Goal: Task Accomplishment & Management: Use online tool/utility

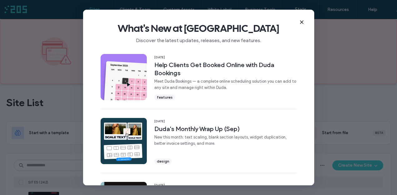
click at [300, 20] on icon at bounding box center [301, 22] width 5 height 5
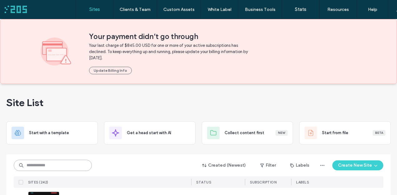
click at [64, 168] on input at bounding box center [53, 165] width 78 height 11
type input "****"
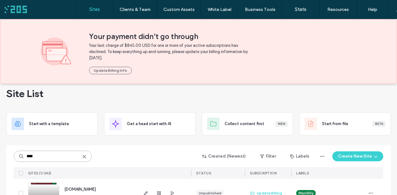
scroll to position [29, 0]
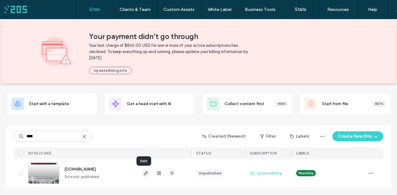
click at [144, 175] on use "button" at bounding box center [146, 174] width 4 height 4
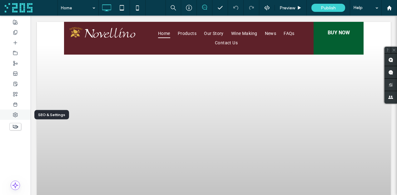
click at [15, 116] on icon at bounding box center [15, 115] width 5 height 5
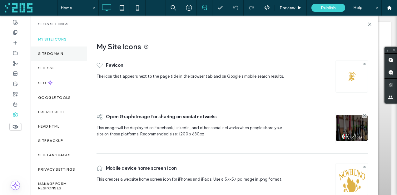
click at [55, 53] on label "Site Domain" at bounding box center [50, 54] width 25 height 4
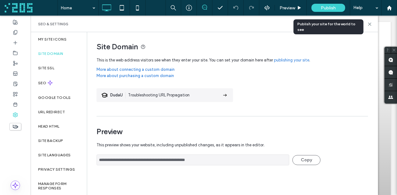
click at [321, 4] on div "Publish" at bounding box center [329, 8] width 34 height 8
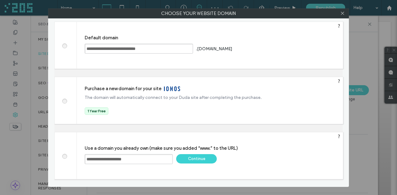
click at [200, 160] on div "Continue" at bounding box center [196, 158] width 41 height 9
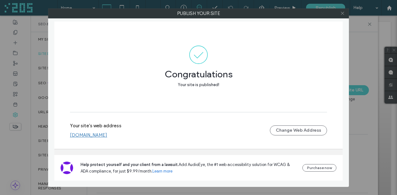
click at [340, 13] on icon at bounding box center [342, 13] width 5 height 5
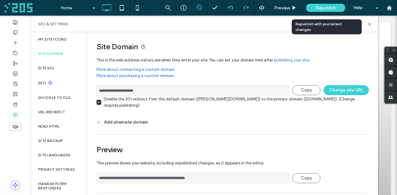
click at [324, 5] on span "Republish" at bounding box center [326, 7] width 20 height 5
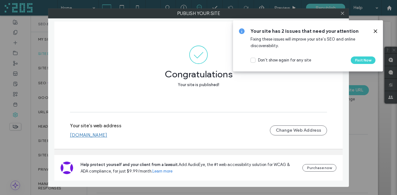
click at [374, 31] on icon at bounding box center [375, 31] width 5 height 5
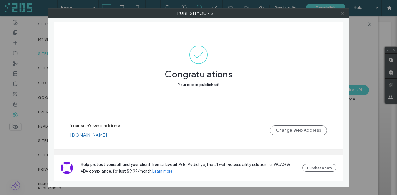
click at [342, 14] on use at bounding box center [342, 13] width 3 height 3
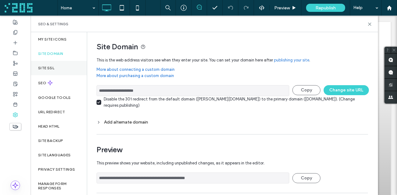
click at [42, 66] on label "Site SSL" at bounding box center [46, 68] width 16 height 4
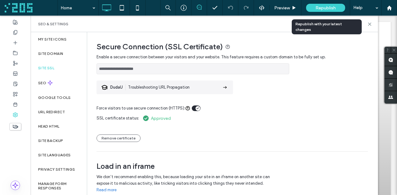
click at [323, 7] on span "Republish" at bounding box center [326, 7] width 20 height 5
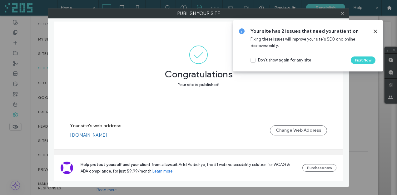
click at [107, 136] on link "www.novellinowines.com" at bounding box center [88, 136] width 37 height 6
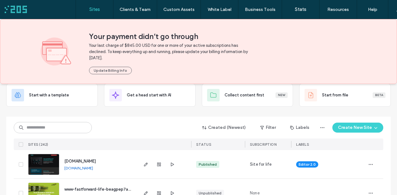
scroll to position [31, 0]
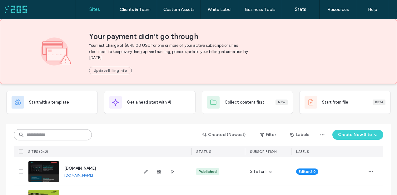
click at [46, 134] on input at bounding box center [53, 134] width 78 height 11
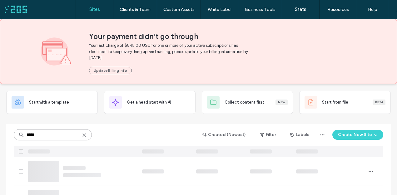
type input "*****"
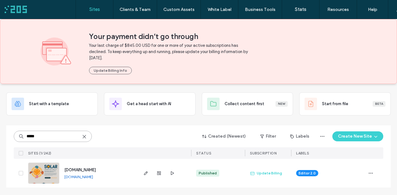
scroll to position [29, 0]
click at [143, 173] on icon "button" at bounding box center [145, 173] width 5 height 5
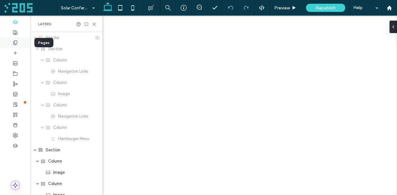
click at [15, 42] on icon at bounding box center [15, 42] width 5 height 5
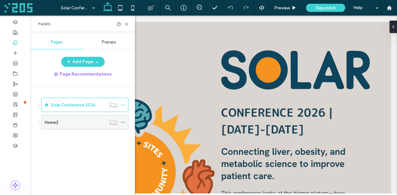
click at [75, 125] on div "Home2" at bounding box center [75, 122] width 61 height 7
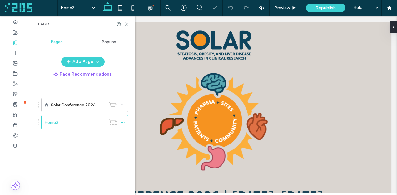
click at [128, 22] on icon at bounding box center [126, 24] width 5 height 5
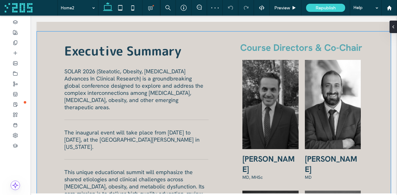
scroll to position [404, 0]
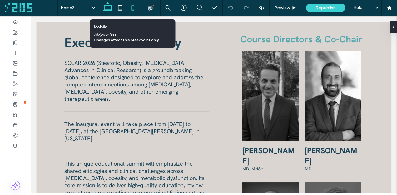
click at [132, 10] on use at bounding box center [132, 7] width 3 height 5
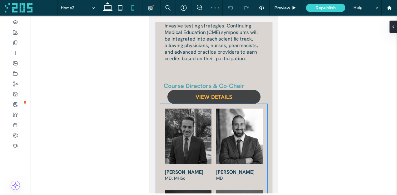
scroll to position [942, 0]
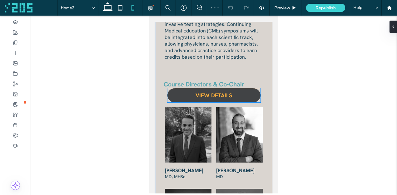
click at [202, 92] on span "VIEW DETAILS" at bounding box center [214, 95] width 37 height 7
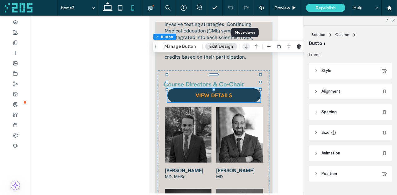
click at [245, 47] on icon "button" at bounding box center [247, 46] width 8 height 11
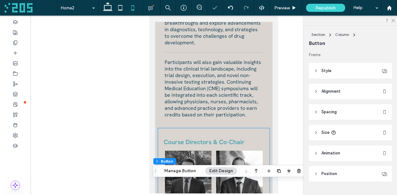
scroll to position [880, 0]
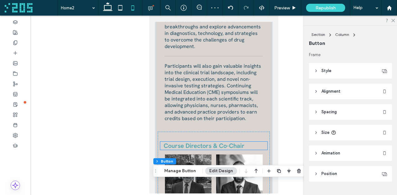
click at [225, 142] on span "Course Directors & Co-Chair" at bounding box center [204, 146] width 81 height 8
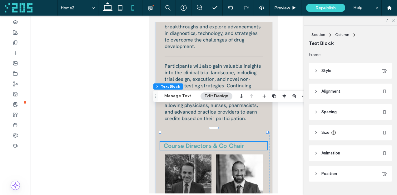
click at [238, 142] on span "Course Directors & Co-Chair" at bounding box center [204, 146] width 81 height 8
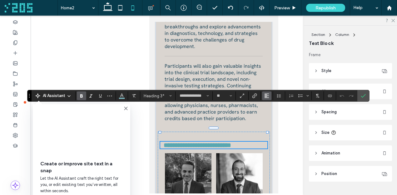
click at [267, 95] on icon "Alignment" at bounding box center [266, 95] width 5 height 5
click at [274, 114] on div "ui.textEditor.alignment.center" at bounding box center [273, 115] width 8 height 5
click at [362, 97] on use "Confirm" at bounding box center [363, 96] width 5 height 4
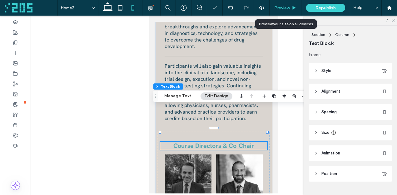
click at [277, 7] on span "Preview" at bounding box center [282, 7] width 16 height 5
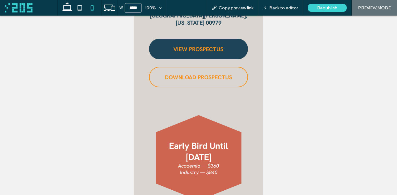
scroll to position [200, 0]
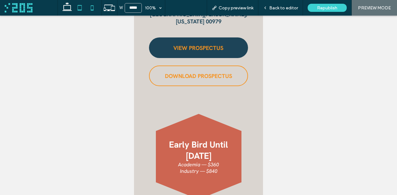
click at [79, 6] on icon at bounding box center [79, 8] width 13 height 13
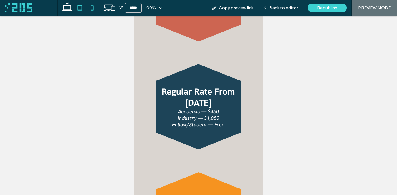
type input "*****"
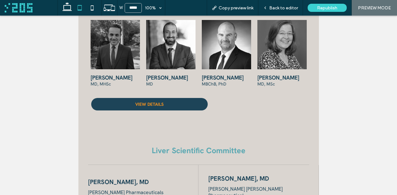
scroll to position [594, 0]
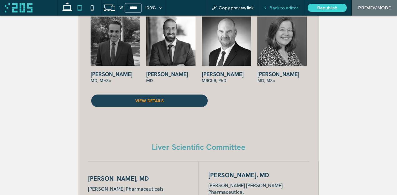
click at [279, 5] on span "Back to editor" at bounding box center [283, 7] width 29 height 5
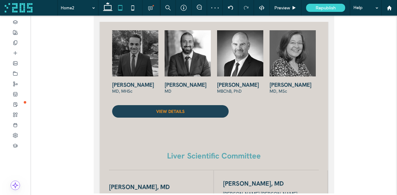
scroll to position [608, 0]
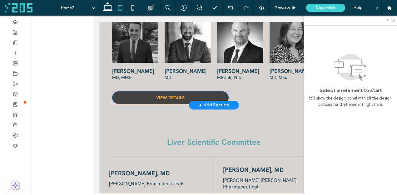
click at [224, 93] on link "VIEW DETAILS" at bounding box center [170, 98] width 117 height 13
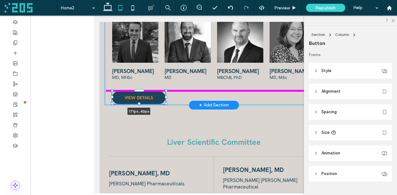
drag, startPoint x: 228, startPoint y: 92, endPoint x: 197, endPoint y: 92, distance: 31.6
type input "***"
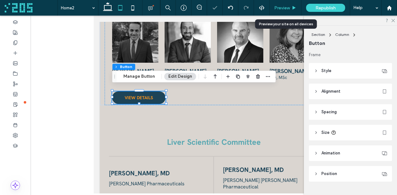
click at [278, 8] on span "Preview" at bounding box center [282, 7] width 16 height 5
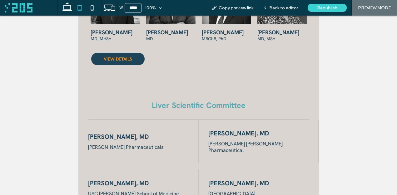
scroll to position [633, 0]
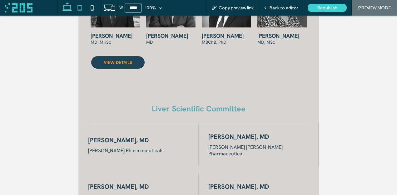
click at [67, 4] on icon at bounding box center [67, 8] width 13 height 13
type input "******"
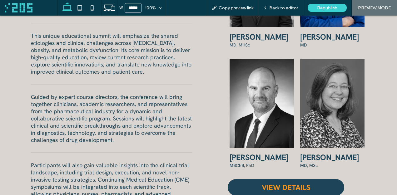
scroll to position [473, 0]
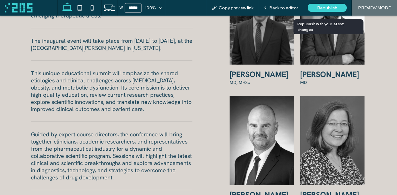
click at [325, 11] on div "Republish" at bounding box center [327, 8] width 39 height 8
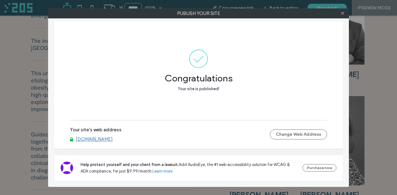
click at [103, 139] on link "www.solarconf.com" at bounding box center [94, 140] width 37 height 6
click at [343, 15] on icon at bounding box center [342, 13] width 5 height 5
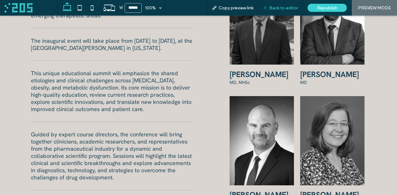
click at [280, 5] on span "Back to editor" at bounding box center [283, 7] width 29 height 5
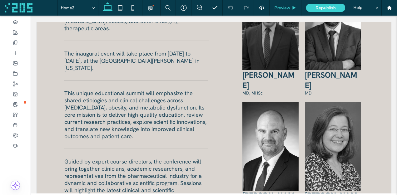
scroll to position [471, 0]
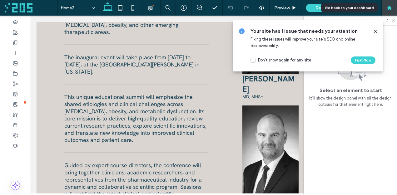
click at [390, 6] on use at bounding box center [389, 7] width 5 height 5
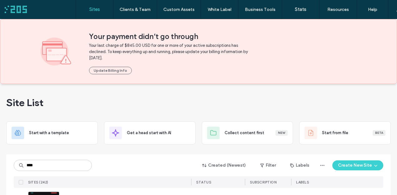
type input "****"
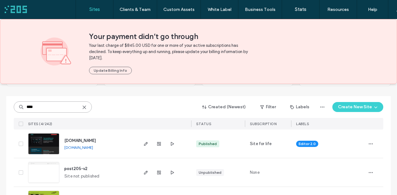
scroll to position [68, 0]
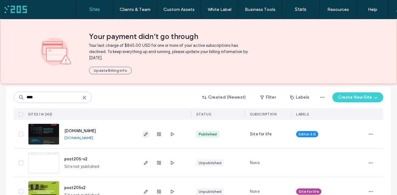
click at [143, 133] on icon "button" at bounding box center [145, 134] width 5 height 5
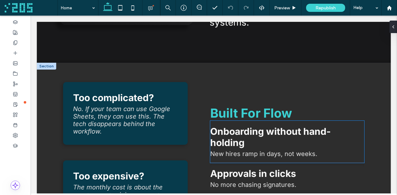
click at [253, 141] on h3 "Onboarding without hand-holding" at bounding box center [287, 137] width 154 height 23
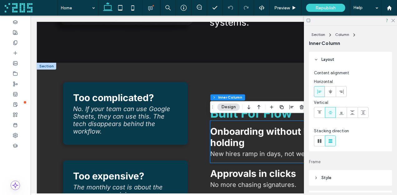
click at [253, 141] on h3 "Onboarding without hand-holding" at bounding box center [287, 137] width 154 height 23
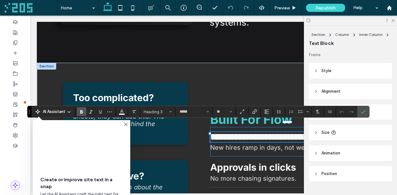
paste div
type input "**"
click at [362, 111] on icon "Confirm" at bounding box center [363, 111] width 5 height 5
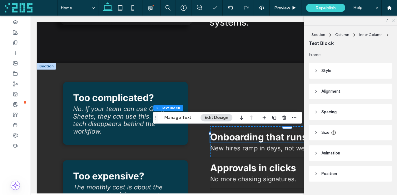
click at [393, 19] on icon at bounding box center [393, 20] width 4 height 4
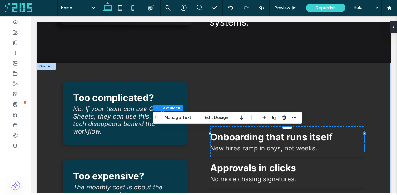
click at [258, 148] on span "New hires ramp in days, not weeks." at bounding box center [263, 149] width 107 height 8
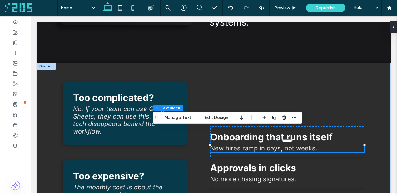
click at [258, 148] on div "New hires ramp in days, not weeks." at bounding box center [287, 149] width 154 height 8
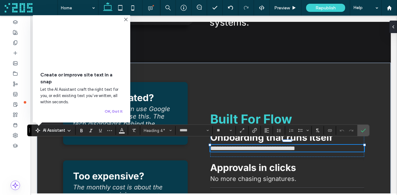
type input "**"
click at [366, 129] on label "Confirm" at bounding box center [363, 130] width 9 height 11
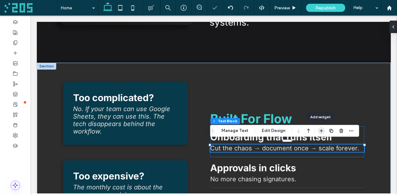
click at [319, 128] on icon "button" at bounding box center [321, 130] width 5 height 5
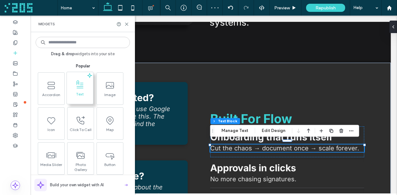
click at [82, 93] on span "Text" at bounding box center [80, 96] width 26 height 9
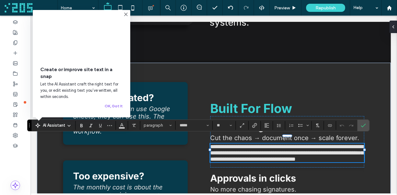
click at [247, 146] on span "**********" at bounding box center [286, 153] width 153 height 18
click at [363, 125] on icon "Confirm" at bounding box center [363, 125] width 5 height 5
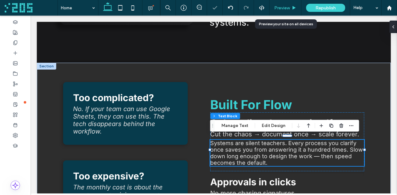
click at [286, 6] on span "Preview" at bounding box center [282, 7] width 16 height 5
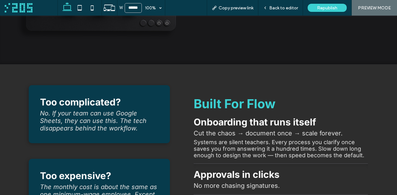
scroll to position [142, 0]
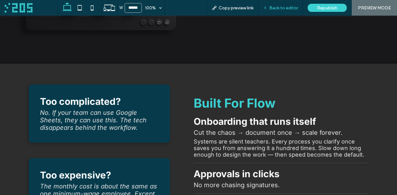
click at [269, 11] on div "Back to editor" at bounding box center [280, 8] width 45 height 16
click at [272, 5] on span "Back to editor" at bounding box center [283, 7] width 29 height 5
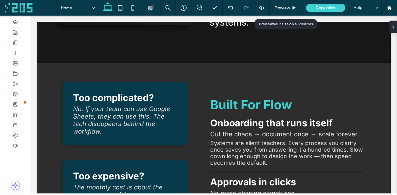
scroll to position [148, 0]
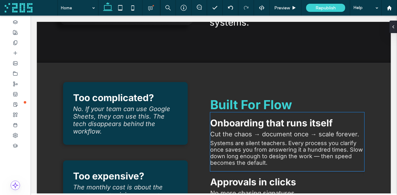
click at [261, 158] on span "Systems are silent teachers. Every process you clarify once saves you from answ…" at bounding box center [286, 153] width 153 height 26
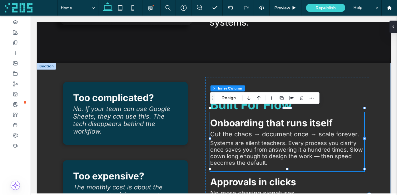
click at [261, 158] on span "Systems are silent teachers. Every process you clarify once saves you from answ…" at bounding box center [286, 153] width 153 height 26
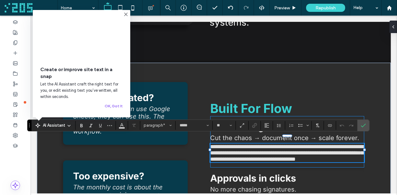
click at [269, 157] on p "**********" at bounding box center [287, 153] width 154 height 19
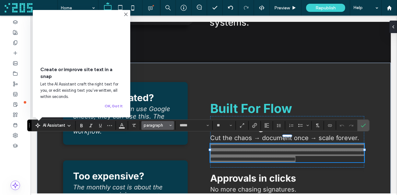
click at [150, 122] on button "paragraph" at bounding box center [158, 125] width 33 height 9
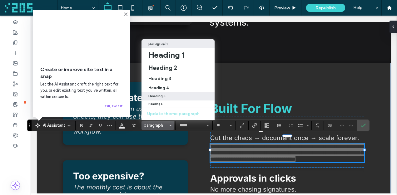
click at [168, 97] on div "Heading 5" at bounding box center [177, 96] width 59 height 4
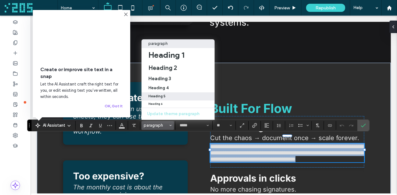
type input "**"
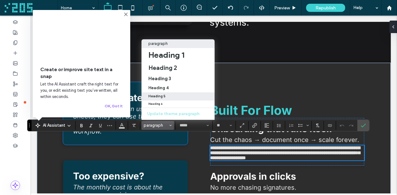
scroll to position [153, 0]
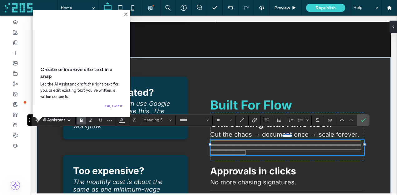
click at [80, 122] on icon "Bold" at bounding box center [81, 120] width 5 height 5
click at [365, 116] on span "Confirm" at bounding box center [363, 120] width 5 height 11
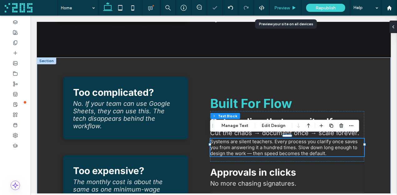
click at [292, 7] on icon at bounding box center [294, 8] width 5 height 5
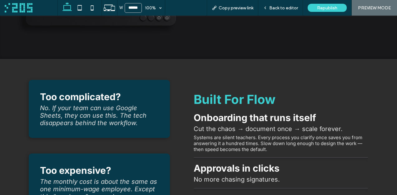
scroll to position [148, 0]
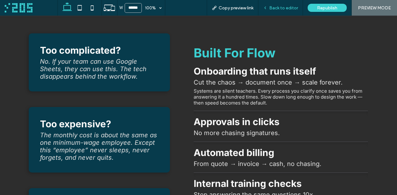
click at [274, 10] on span "Back to editor" at bounding box center [283, 7] width 29 height 5
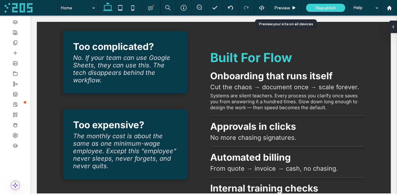
scroll to position [198, 0]
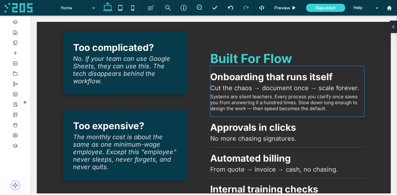
click at [276, 77] on span "Onboarding that runs itself" at bounding box center [271, 76] width 123 height 11
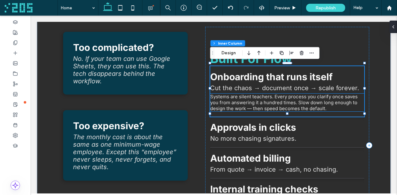
click at [273, 94] on span "Systems are silent teachers. Every process you clarify once saves you from answ…" at bounding box center [284, 103] width 148 height 18
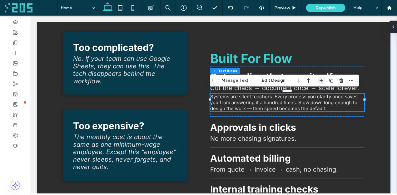
click at [321, 80] on icon "button" at bounding box center [321, 80] width 5 height 5
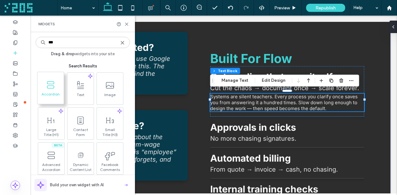
type input "***"
click at [56, 88] on span at bounding box center [51, 85] width 26 height 14
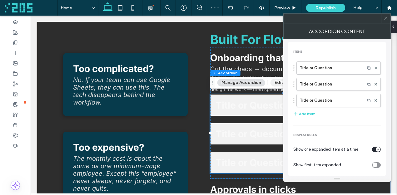
click at [278, 82] on button "Edit Design" at bounding box center [287, 83] width 32 height 8
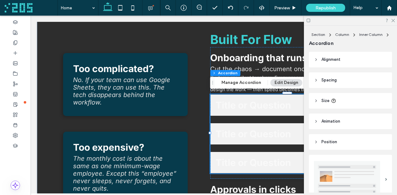
click at [339, 60] on span "Alignment" at bounding box center [331, 60] width 19 height 6
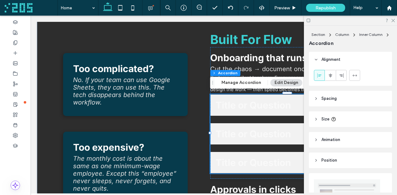
click at [339, 60] on span "Alignment" at bounding box center [331, 60] width 19 height 6
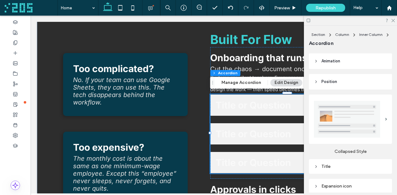
scroll to position [62, 0]
click at [356, 120] on img at bounding box center [347, 117] width 66 height 37
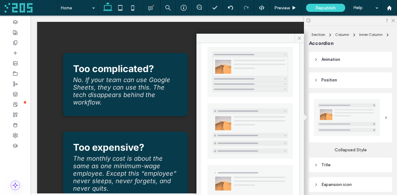
scroll to position [128, 0]
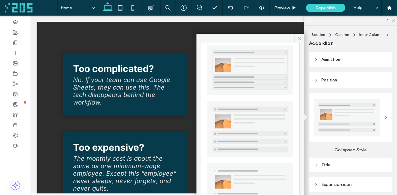
click at [233, 175] on img at bounding box center [251, 187] width 86 height 49
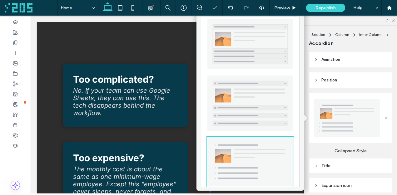
click at [345, 166] on div "Title" at bounding box center [350, 165] width 73 height 5
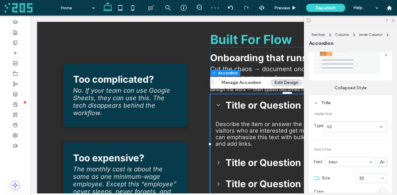
scroll to position [133, 0]
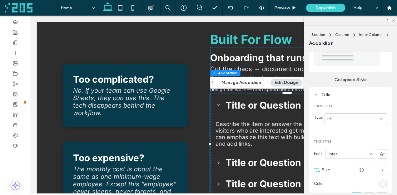
click at [354, 116] on div "h3" at bounding box center [354, 119] width 52 height 6
click at [345, 160] on div "h4" at bounding box center [356, 162] width 62 height 11
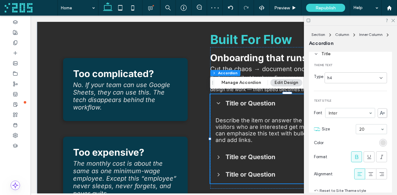
scroll to position [178, 0]
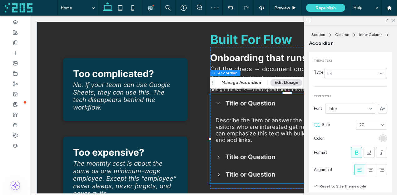
click at [358, 153] on icon at bounding box center [357, 153] width 6 height 6
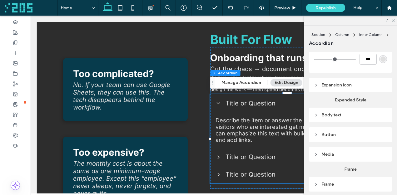
scroll to position [406, 0]
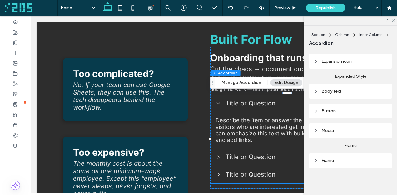
click at [346, 159] on div "Frame" at bounding box center [350, 160] width 73 height 5
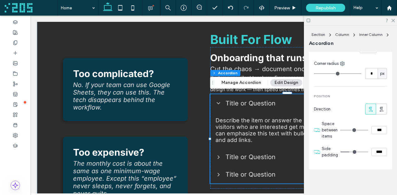
scroll to position [599, 0]
type input "**"
type input "****"
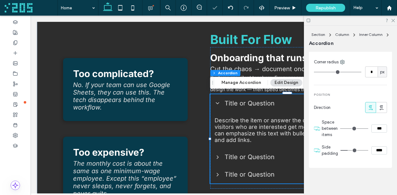
type input "**"
type input "****"
type input "*"
type input "***"
type input "*"
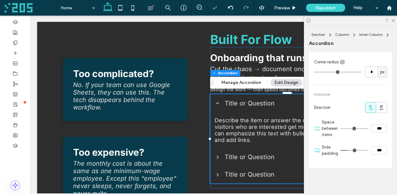
type input "***"
type input "*"
type input "***"
type input "*"
type input "***"
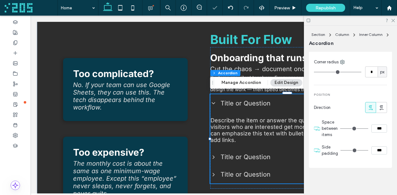
drag, startPoint x: 349, startPoint y: 149, endPoint x: 332, endPoint y: 150, distance: 17.2
type input "*"
click at [341, 150] on input "range" at bounding box center [355, 150] width 28 height 1
click at [392, 20] on icon at bounding box center [393, 20] width 4 height 4
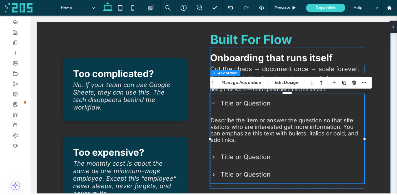
click at [279, 69] on span "Cut the chaos → document once → scale forever." at bounding box center [284, 69] width 149 height 8
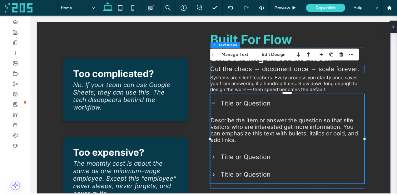
click at [279, 69] on span "Cut the chaos → document once → scale forever." at bounding box center [284, 69] width 149 height 8
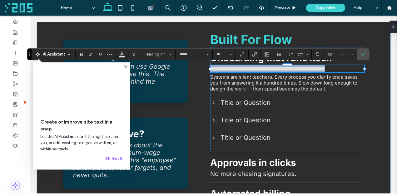
copy span "**********"
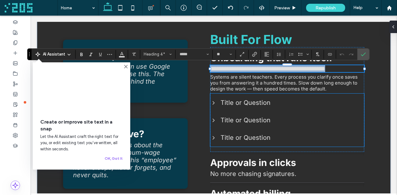
click at [263, 105] on span "Title or Question" at bounding box center [292, 103] width 143 height 8
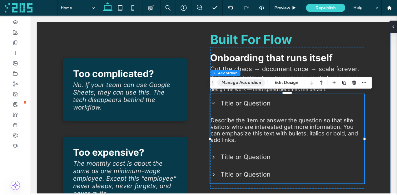
click at [246, 83] on button "Manage Accordion" at bounding box center [242, 83] width 48 height 8
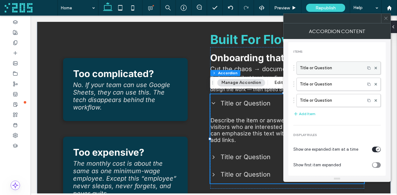
click at [328, 71] on label "Title or Question" at bounding box center [331, 68] width 62 height 13
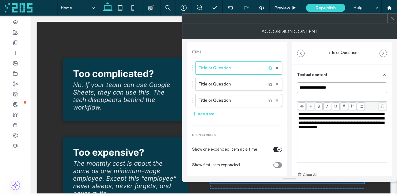
click at [338, 86] on input "**********" at bounding box center [342, 88] width 90 height 11
paste input "**********"
type input "**********"
click at [276, 83] on use at bounding box center [277, 84] width 3 height 3
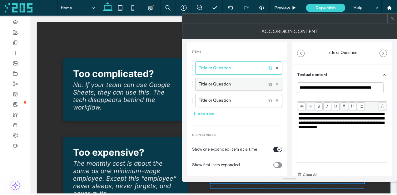
scroll to position [0, 0]
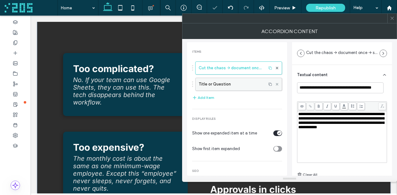
click at [276, 84] on use at bounding box center [277, 84] width 3 height 3
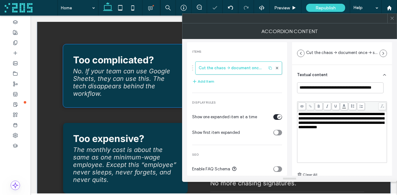
click at [161, 53] on div "Too complicated? No. If your team can use Google Sheets, they can use this. The…" at bounding box center [125, 75] width 125 height 63
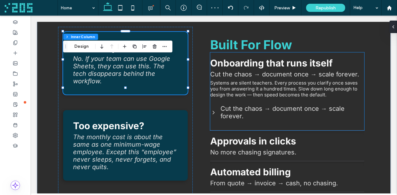
click at [248, 88] on span "Systems are silent teachers. Every process you clarify once saves you from answ…" at bounding box center [284, 89] width 148 height 18
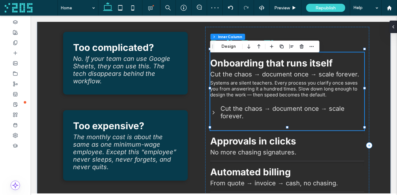
click at [248, 88] on span "Systems are silent teachers. Every process you clarify once saves you from answ…" at bounding box center [284, 89] width 148 height 18
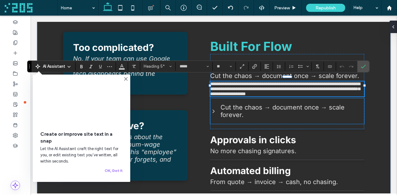
click at [273, 108] on span "Cut the chaos → document once → scale forever." at bounding box center [292, 111] width 143 height 15
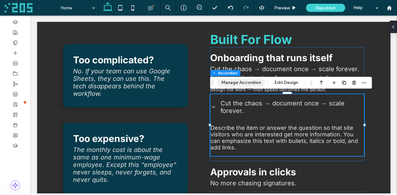
click at [249, 83] on button "Manage Accordion" at bounding box center [242, 83] width 48 height 8
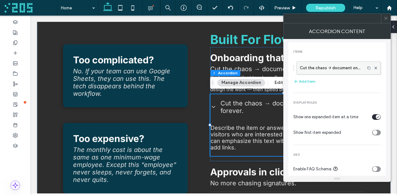
click at [319, 73] on label "Cut the chaos → document once → scale forever." at bounding box center [331, 68] width 62 height 13
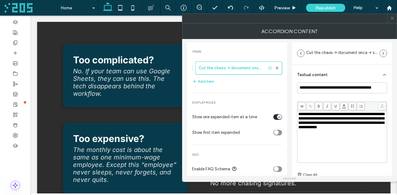
click at [331, 128] on span "**********" at bounding box center [341, 120] width 86 height 17
click at [334, 124] on span "**********" at bounding box center [341, 120] width 86 height 17
drag, startPoint x: 331, startPoint y: 130, endPoint x: 327, endPoint y: 130, distance: 3.8
click at [327, 129] on span "**********" at bounding box center [341, 120] width 86 height 17
click at [392, 18] on icon at bounding box center [392, 18] width 5 height 5
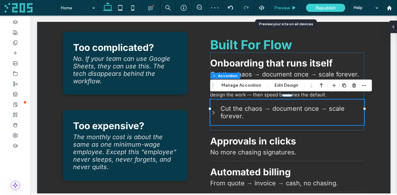
click at [284, 9] on span "Preview" at bounding box center [282, 7] width 16 height 5
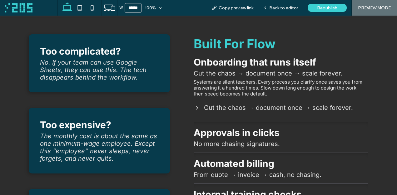
scroll to position [193, 0]
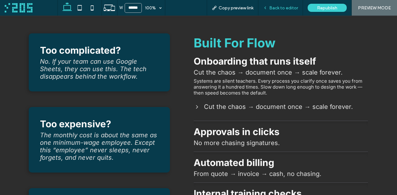
click at [289, 8] on span "Back to editor" at bounding box center [283, 7] width 29 height 5
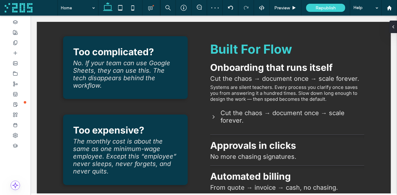
scroll to position [198, 0]
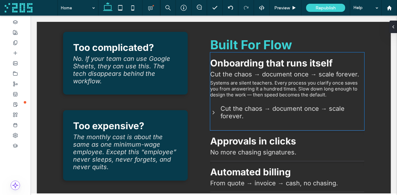
click at [305, 73] on span "Cut the chaos → document once → scale forever." at bounding box center [284, 75] width 149 height 8
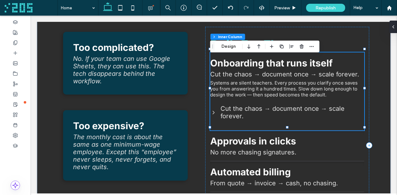
click at [305, 73] on span "Cut the chaos → document once → scale forever." at bounding box center [284, 75] width 149 height 8
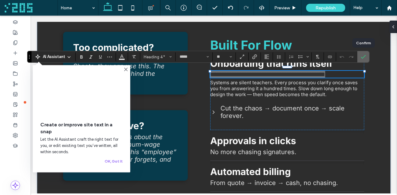
click at [363, 54] on icon "Confirm" at bounding box center [363, 56] width 5 height 5
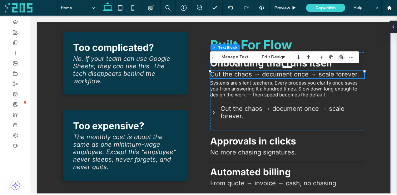
click at [341, 56] on use "button" at bounding box center [342, 57] width 4 height 4
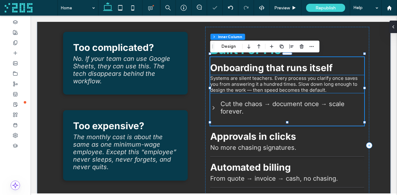
click at [341, 83] on span "Systems are silent teachers. Every process you clarify once saves you from answ…" at bounding box center [284, 84] width 148 height 18
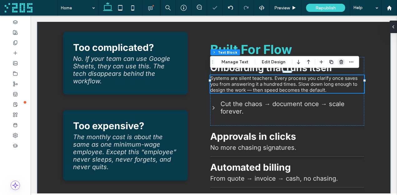
click at [339, 62] on icon "button" at bounding box center [341, 62] width 5 height 5
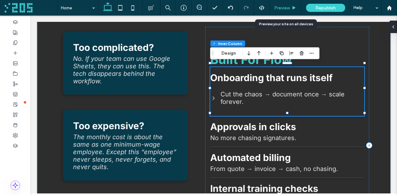
click at [283, 8] on span "Preview" at bounding box center [282, 7] width 16 height 5
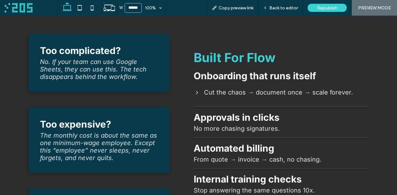
scroll to position [193, 0]
click at [283, 8] on span "Back to editor" at bounding box center [283, 7] width 29 height 5
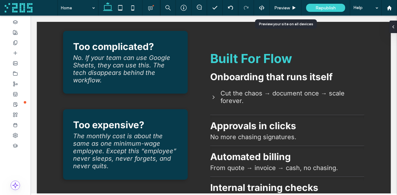
scroll to position [198, 0]
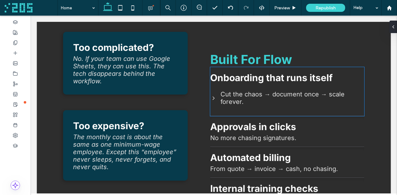
click at [268, 77] on span "Onboarding that runs itself" at bounding box center [271, 77] width 123 height 11
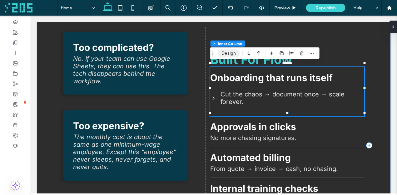
click at [230, 54] on button "Design" at bounding box center [229, 54] width 23 height 8
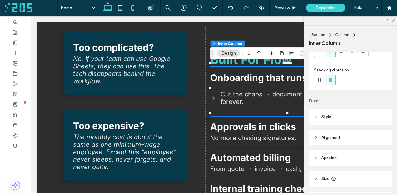
scroll to position [62, 0]
click at [333, 116] on header "Style" at bounding box center [350, 116] width 83 height 16
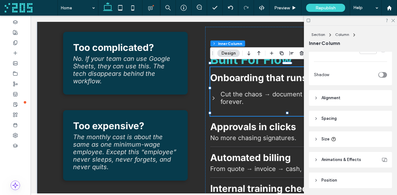
scroll to position [254, 0]
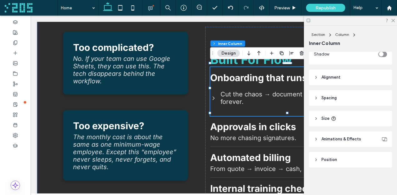
click at [335, 93] on header "Spacing" at bounding box center [350, 98] width 83 height 16
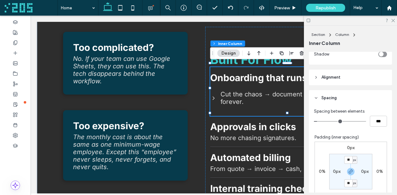
type input "*"
type input "***"
type input "*"
type input "***"
type input "*"
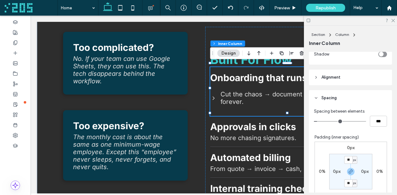
type input "***"
type input "*"
type input "***"
type input "*"
type input "***"
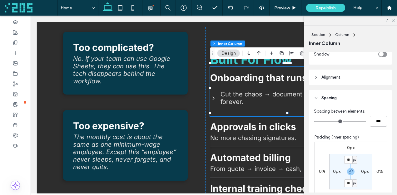
drag, startPoint x: 320, startPoint y: 122, endPoint x: 309, endPoint y: 121, distance: 10.9
type input "*"
click at [314, 121] on input "range" at bounding box center [340, 121] width 52 height 1
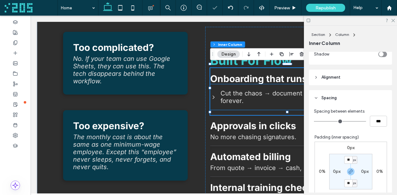
click at [270, 93] on span "Cut the chaos → document once → scale forever." at bounding box center [292, 97] width 143 height 15
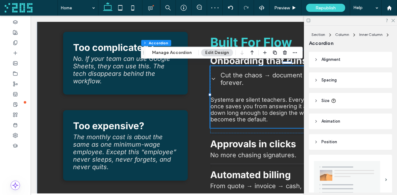
click at [213, 51] on button "Edit Design" at bounding box center [217, 53] width 32 height 8
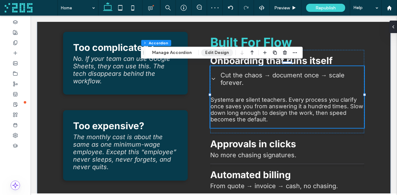
click at [213, 51] on button "Edit Design" at bounding box center [217, 53] width 32 height 8
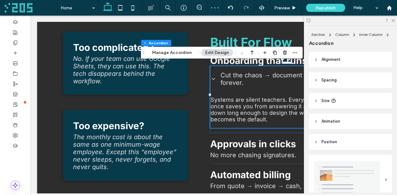
click at [355, 81] on header "Spacing" at bounding box center [350, 81] width 83 height 16
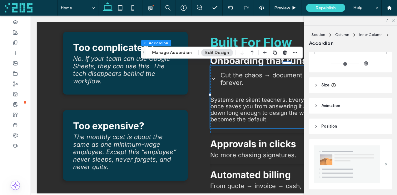
scroll to position [109, 0]
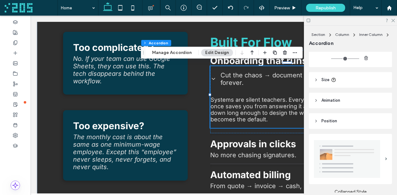
click at [350, 79] on header "Size" at bounding box center [350, 80] width 83 height 16
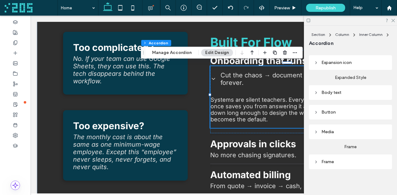
scroll to position [327, 0]
click at [340, 163] on div "Frame" at bounding box center [350, 160] width 73 height 8
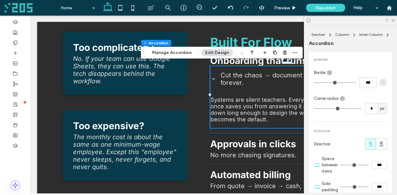
scroll to position [520, 0]
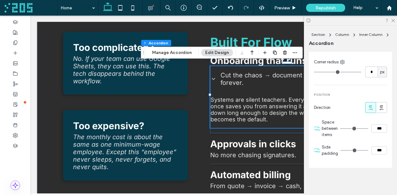
click at [254, 85] on div "Cut the chaos → document once → scale forever." at bounding box center [287, 79] width 153 height 25
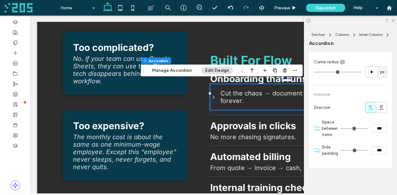
click at [254, 85] on div "Cut the chaos → document once → scale forever." at bounding box center [287, 97] width 153 height 25
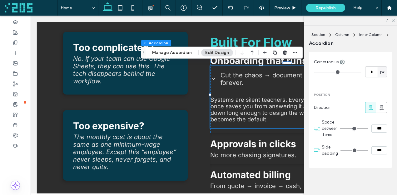
click at [254, 85] on div "Cut the chaos → document once → scale forever." at bounding box center [287, 79] width 153 height 25
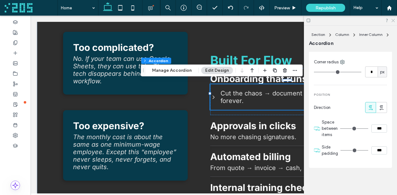
click at [394, 21] on icon at bounding box center [393, 20] width 4 height 4
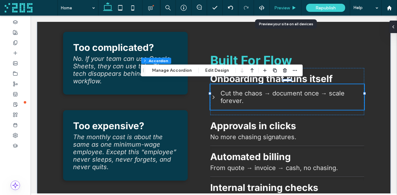
click at [287, 9] on span "Preview" at bounding box center [282, 7] width 16 height 5
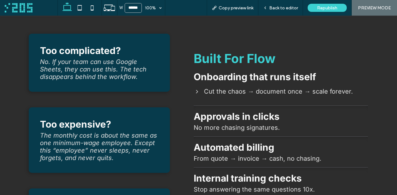
scroll to position [193, 0]
click at [199, 91] on icon at bounding box center [197, 91] width 6 height 6
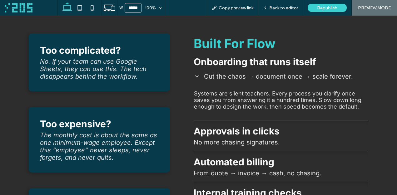
click at [213, 79] on span "Cut the chaos → document once → scale forever." at bounding box center [285, 77] width 163 height 8
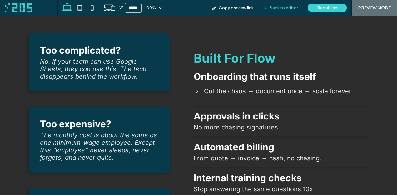
click at [275, 8] on span "Back to editor" at bounding box center [283, 7] width 29 height 5
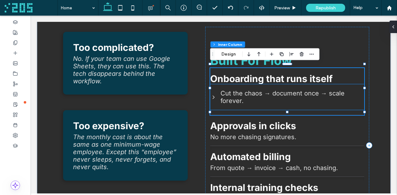
click at [236, 94] on span "Cut the chaos → document once → scale forever." at bounding box center [292, 97] width 143 height 15
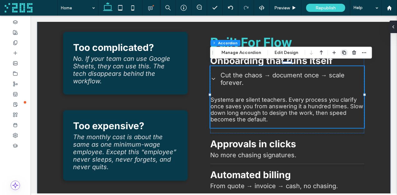
click at [342, 53] on icon "button" at bounding box center [344, 52] width 5 height 5
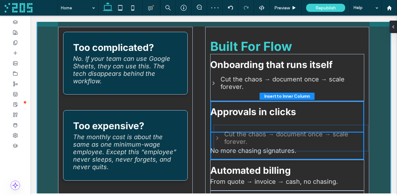
drag, startPoint x: 259, startPoint y: 103, endPoint x: 263, endPoint y: 135, distance: 31.8
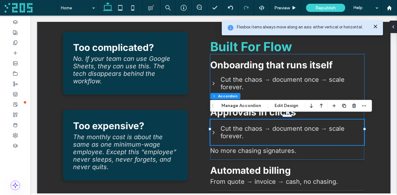
click at [299, 86] on span "Cut the chaos → document once → scale forever." at bounding box center [292, 83] width 143 height 15
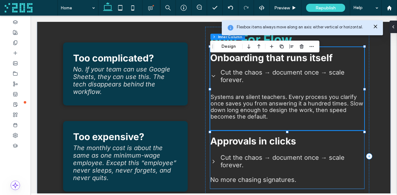
click at [270, 143] on span "Approvals in clicks" at bounding box center [253, 141] width 86 height 11
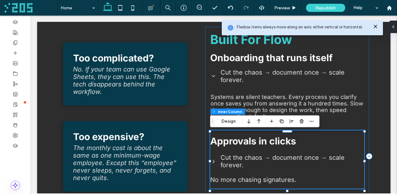
click at [270, 143] on span "Approvals in clicks" at bounding box center [253, 141] width 86 height 11
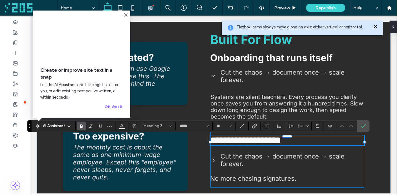
type input "**"
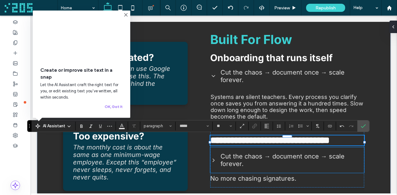
click at [254, 163] on span "Cut the chaos → document once → scale forever." at bounding box center [292, 160] width 143 height 15
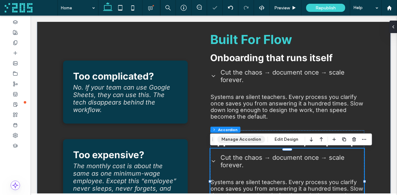
click at [246, 140] on button "Manage Accordion" at bounding box center [242, 140] width 48 height 8
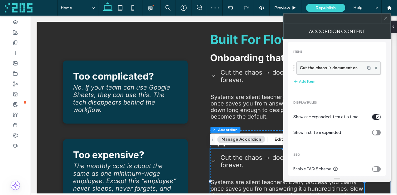
click at [315, 69] on label "Cut the chaos → document once → scale forever." at bounding box center [331, 68] width 62 height 13
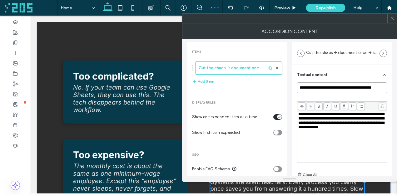
click at [315, 89] on input "**********" at bounding box center [342, 88] width 90 height 11
paste input
type input "**********"
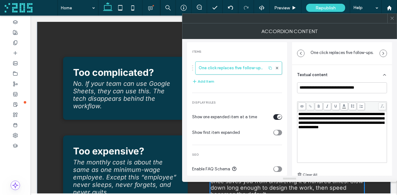
click at [344, 123] on span "**********" at bounding box center [341, 120] width 86 height 17
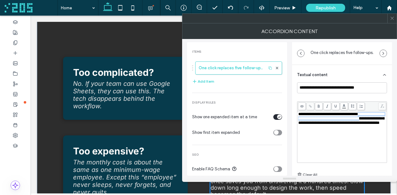
drag, startPoint x: 318, startPoint y: 124, endPoint x: 295, endPoint y: 120, distance: 23.9
click at [295, 120] on div "**********" at bounding box center [342, 142] width 100 height 155
click at [302, 125] on span "**********" at bounding box center [341, 118] width 86 height 13
click at [392, 16] on icon at bounding box center [392, 18] width 5 height 5
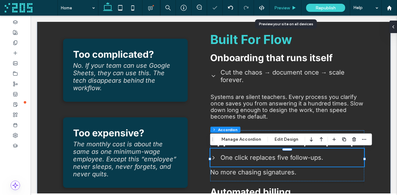
click at [288, 2] on div "Preview" at bounding box center [286, 8] width 32 height 16
click at [283, 8] on span "Preview" at bounding box center [282, 7] width 16 height 5
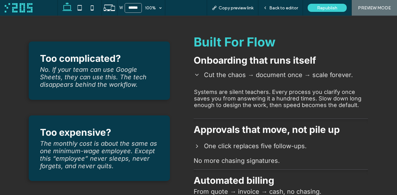
scroll to position [193, 0]
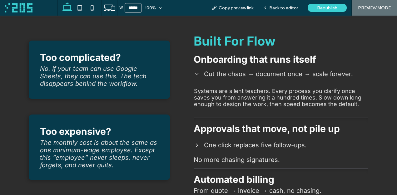
click at [198, 75] on icon at bounding box center [197, 74] width 6 height 6
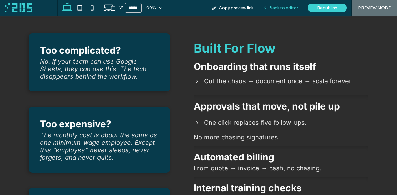
click at [281, 6] on span "Back to editor" at bounding box center [283, 7] width 29 height 5
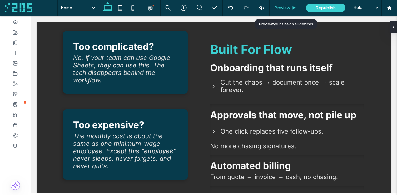
scroll to position [198, 0]
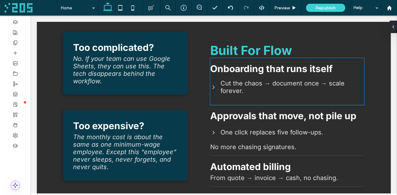
click at [250, 80] on span "Cut the chaos → document once → scale forever." at bounding box center [292, 87] width 143 height 15
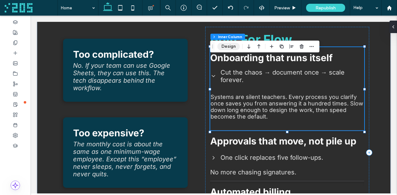
click at [229, 49] on button "Design" at bounding box center [229, 47] width 23 height 8
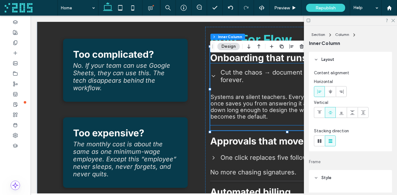
click at [257, 90] on div "Systems are silent teachers. Every process you clarify once saves you from answ…" at bounding box center [287, 107] width 153 height 36
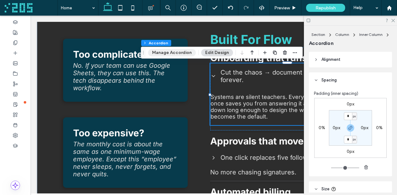
click at [180, 50] on button "Manage Accordion" at bounding box center [172, 53] width 48 height 8
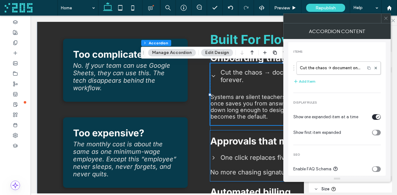
click at [240, 150] on ul "One click replaces five follow-ups. Meetings shrink when clarity expands. Frict…" at bounding box center [287, 158] width 154 height 18
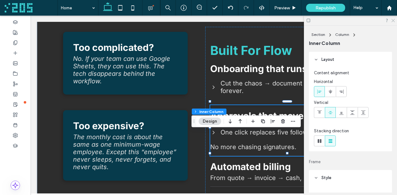
click at [393, 20] on icon at bounding box center [393, 20] width 4 height 4
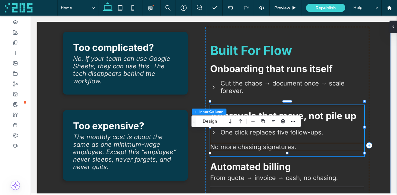
click at [295, 144] on h4 "No more chasing signatures." at bounding box center [287, 147] width 154 height 8
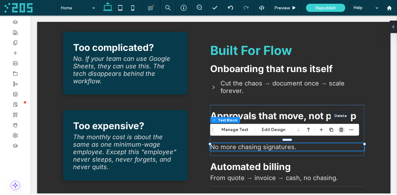
click at [342, 128] on icon "button" at bounding box center [341, 130] width 5 height 5
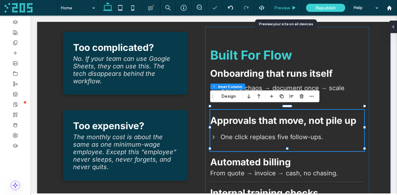
click at [281, 8] on span "Preview" at bounding box center [282, 7] width 16 height 5
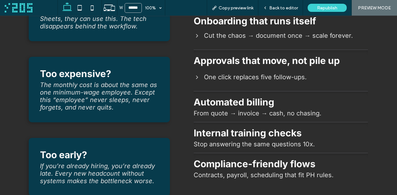
scroll to position [242, 0]
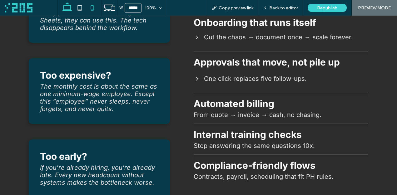
click at [92, 9] on icon at bounding box center [92, 8] width 13 height 13
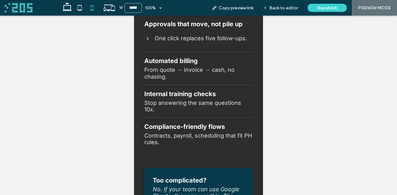
type input "*****"
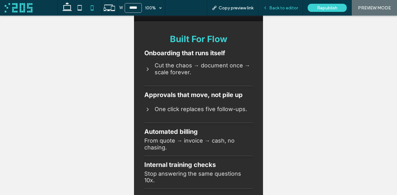
click at [279, 9] on span "Back to editor" at bounding box center [283, 7] width 29 height 5
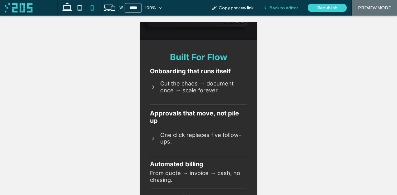
scroll to position [190, 0]
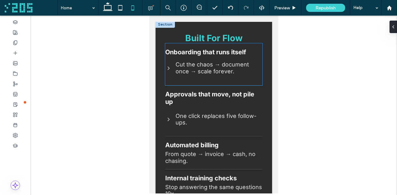
click at [229, 78] on div "Cut the chaos → document once → scale forever." at bounding box center [214, 68] width 97 height 24
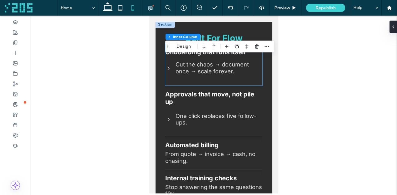
click at [229, 78] on div "Cut the chaos → document once → scale forever." at bounding box center [214, 68] width 97 height 24
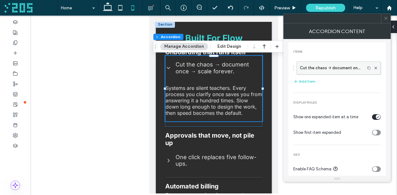
click at [310, 65] on label "Cut the chaos → document once → scale forever." at bounding box center [331, 68] width 62 height 13
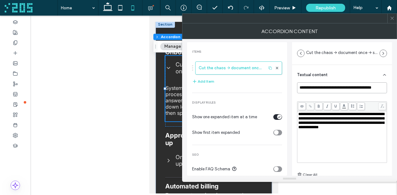
drag, startPoint x: 335, startPoint y: 88, endPoint x: 315, endPoint y: 88, distance: 20.3
click at [315, 88] on input "**********" at bounding box center [342, 88] width 90 height 11
click at [345, 89] on input "**********" at bounding box center [342, 88] width 90 height 11
drag, startPoint x: 333, startPoint y: 88, endPoint x: 294, endPoint y: 87, distance: 39.7
click at [294, 87] on div "**********" at bounding box center [342, 142] width 100 height 155
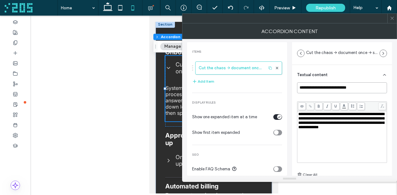
type input "**********"
click at [391, 20] on use at bounding box center [392, 18] width 3 height 3
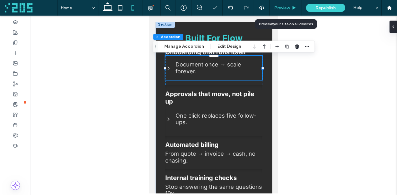
click at [294, 10] on icon at bounding box center [294, 8] width 5 height 5
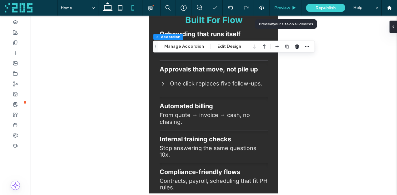
scroll to position [171, 0]
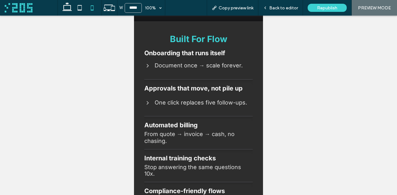
click at [150, 106] on icon at bounding box center [148, 103] width 6 height 6
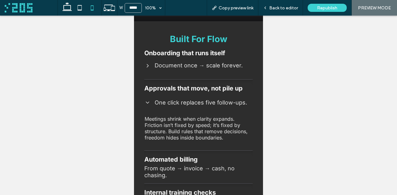
click at [163, 67] on span "Document once → scale forever." at bounding box center [204, 65] width 98 height 7
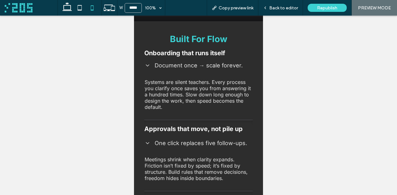
click at [163, 68] on span "Document once → scale forever." at bounding box center [204, 65] width 98 height 7
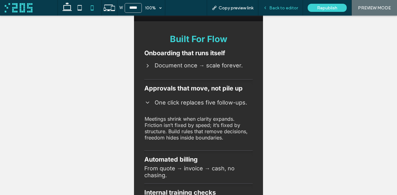
click at [274, 9] on span "Back to editor" at bounding box center [283, 7] width 29 height 5
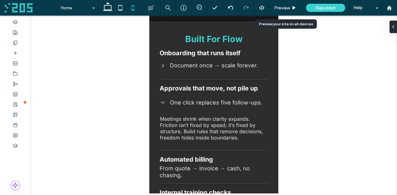
scroll to position [190, 0]
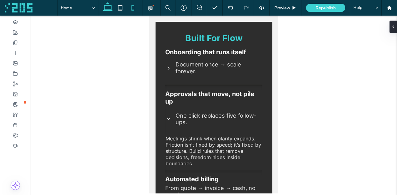
click at [107, 10] on icon at bounding box center [108, 8] width 13 height 13
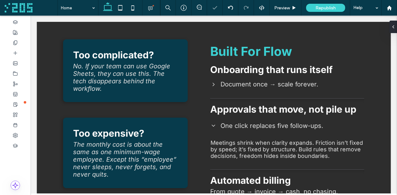
scroll to position [188, 0]
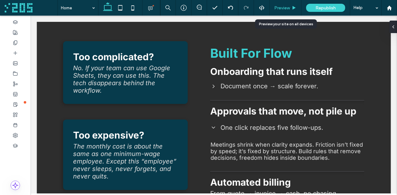
click at [284, 7] on span "Preview" at bounding box center [282, 7] width 16 height 5
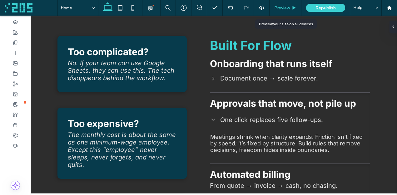
scroll to position [182, 0]
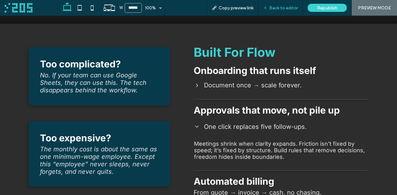
click at [286, 9] on span "Back to editor" at bounding box center [283, 7] width 29 height 5
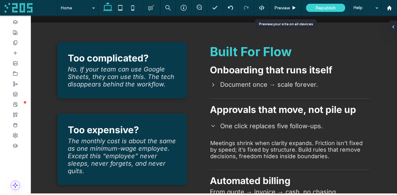
scroll to position [188, 0]
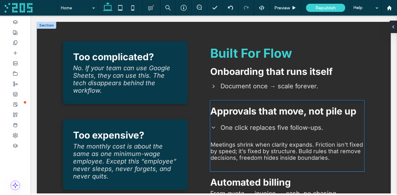
click at [273, 129] on div "One click replaces five follow-ups." at bounding box center [287, 128] width 153 height 18
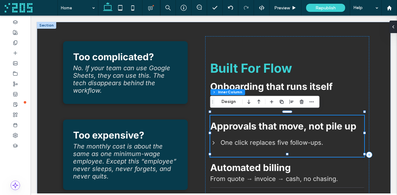
scroll to position [327, 0]
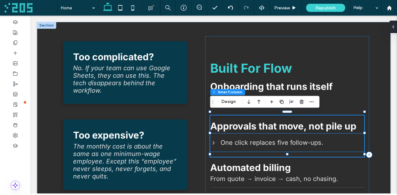
click at [265, 143] on div "One click replaces five follow-ups." at bounding box center [287, 143] width 153 height 18
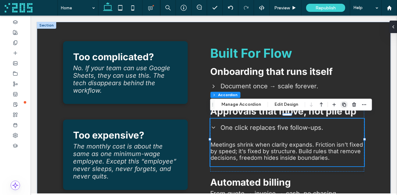
click at [342, 103] on icon "button" at bounding box center [344, 104] width 5 height 5
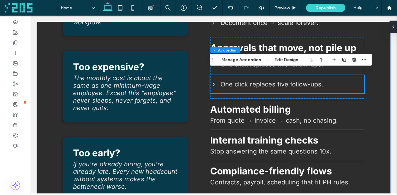
scroll to position [255, 0]
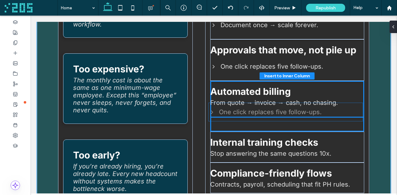
drag, startPoint x: 273, startPoint y: 83, endPoint x: 271, endPoint y: 111, distance: 28.8
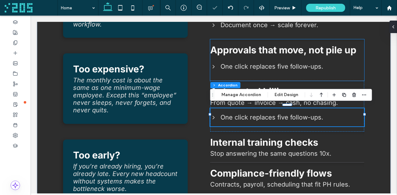
click at [328, 74] on div "Approvals that move, not pile up One click replaces five follow-ups. Meetings s…" at bounding box center [287, 60] width 154 height 42
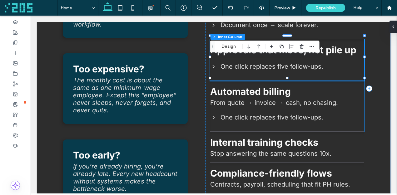
click at [276, 86] on span "Automated billing" at bounding box center [250, 91] width 81 height 11
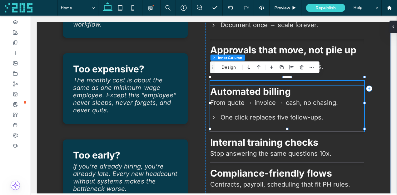
click at [290, 90] on span "Automated billing" at bounding box center [250, 91] width 81 height 11
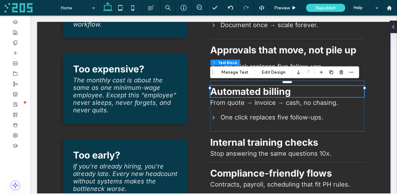
click at [290, 90] on div "Automated billing" at bounding box center [287, 91] width 154 height 11
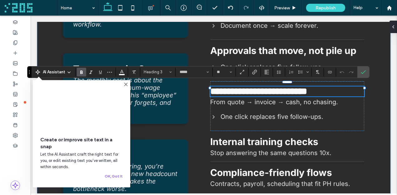
type input "**"
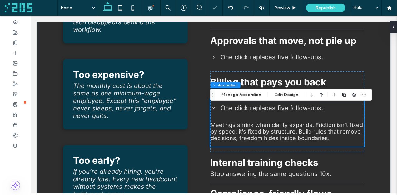
scroll to position [264, 0]
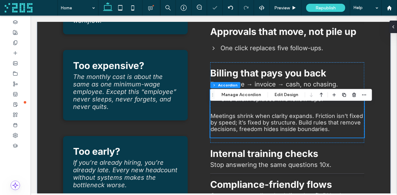
click at [251, 116] on p "Meetings shrink when clarity expands. Friction isn’t fixed by speed; it’s fixed…" at bounding box center [287, 123] width 153 height 20
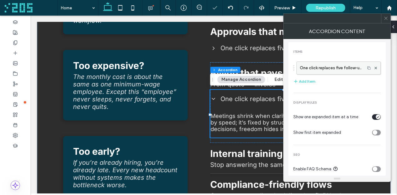
click at [305, 67] on label "One click replaces five follow-ups." at bounding box center [331, 68] width 62 height 13
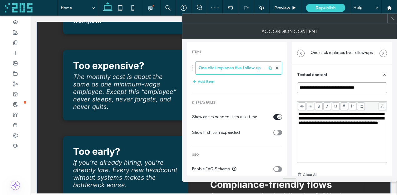
click at [310, 88] on input "**********" at bounding box center [342, 88] width 90 height 11
type input "**********"
click at [346, 125] on span "**********" at bounding box center [341, 118] width 86 height 13
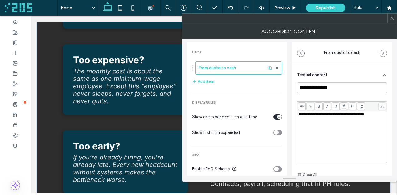
scroll to position [257, 0]
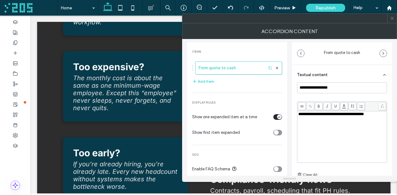
click at [321, 118] on div "**********" at bounding box center [342, 137] width 88 height 50
click at [323, 115] on span "**********" at bounding box center [331, 114] width 66 height 4
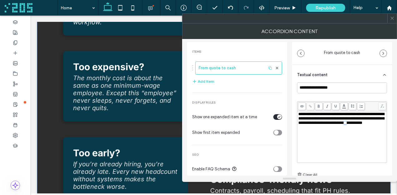
drag, startPoint x: 320, startPoint y: 129, endPoint x: 314, endPoint y: 131, distance: 5.8
click at [314, 125] on span "**********" at bounding box center [341, 118] width 86 height 13
click at [330, 125] on span "**********" at bounding box center [341, 118] width 86 height 13
click at [394, 18] on icon at bounding box center [392, 18] width 5 height 5
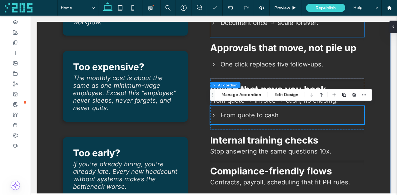
scroll to position [255, 0]
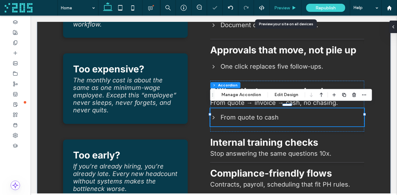
click at [293, 10] on div "Preview" at bounding box center [286, 8] width 32 height 16
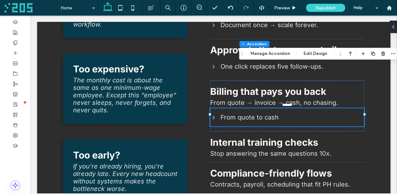
drag, startPoint x: 214, startPoint y: 95, endPoint x: 243, endPoint y: 53, distance: 50.5
click at [243, 53] on icon "Drag" at bounding box center [241, 54] width 5 height 4
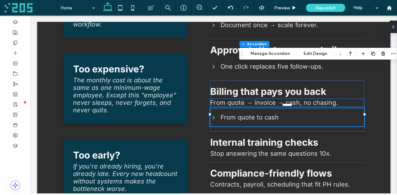
click at [237, 99] on span "From quote → invoice → cash, no chasing." at bounding box center [274, 103] width 128 height 8
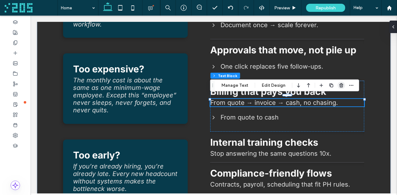
click at [340, 84] on use "button" at bounding box center [342, 85] width 4 height 4
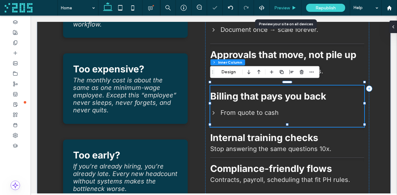
click at [291, 7] on div "Preview" at bounding box center [286, 7] width 32 height 5
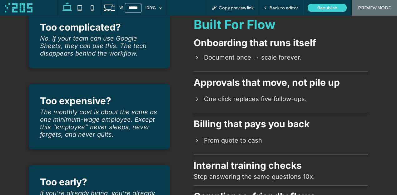
scroll to position [215, 0]
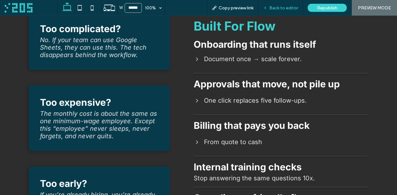
click at [271, 6] on span "Back to editor" at bounding box center [283, 7] width 29 height 5
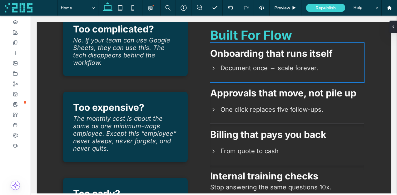
click at [263, 64] on span "Document once → scale forever." at bounding box center [292, 68] width 143 height 8
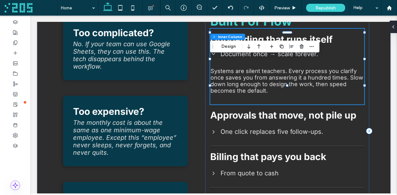
click at [263, 61] on div "Document once → scale forever." at bounding box center [287, 54] width 153 height 18
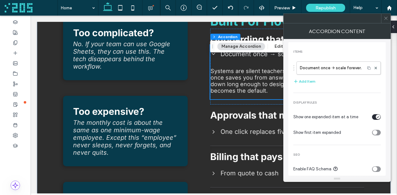
scroll to position [224, 0]
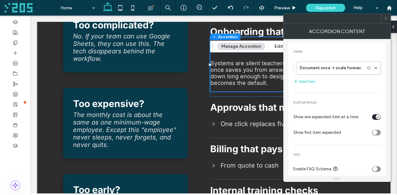
click at [317, 59] on div "Document once → scale forever." at bounding box center [337, 66] width 88 height 16
click at [318, 68] on label "Document once → scale forever." at bounding box center [331, 68] width 62 height 13
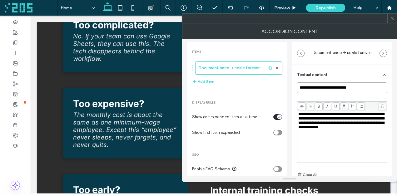
click at [331, 88] on input "**********" at bounding box center [342, 88] width 90 height 11
type input "**********"
click at [393, 18] on icon at bounding box center [392, 18] width 5 height 5
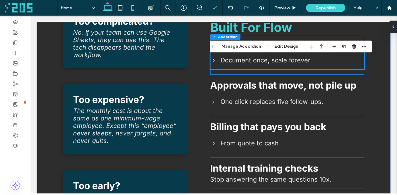
scroll to position [216, 0]
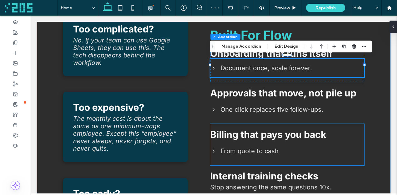
click at [286, 148] on span "From quote to cash" at bounding box center [292, 152] width 143 height 8
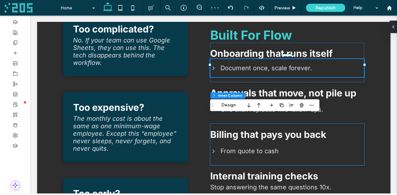
click at [286, 148] on div "From quote to cash" at bounding box center [287, 152] width 153 height 18
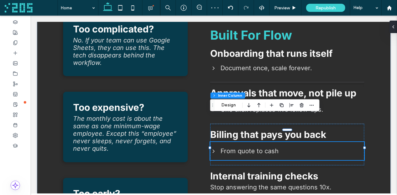
scroll to position [221, 0]
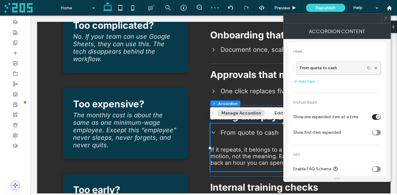
click at [325, 67] on label "From quote to cash" at bounding box center [331, 68] width 62 height 13
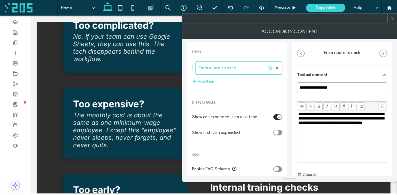
click at [347, 88] on input "**********" at bounding box center [342, 88] width 90 height 11
type input "**********"
click at [393, 19] on icon at bounding box center [392, 18] width 5 height 5
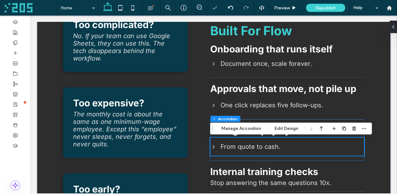
scroll to position [216, 0]
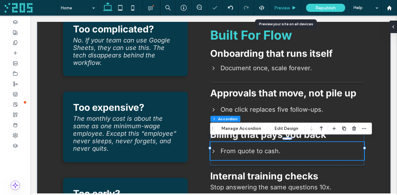
click at [286, 9] on span "Preview" at bounding box center [282, 7] width 16 height 5
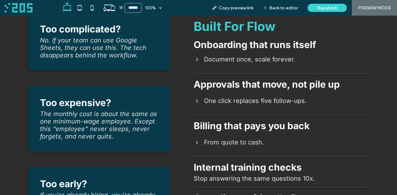
scroll to position [215, 0]
click at [199, 142] on icon at bounding box center [197, 142] width 6 height 6
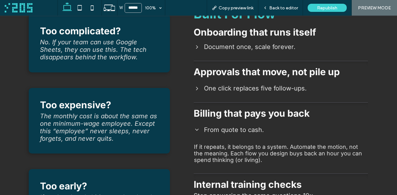
scroll to position [223, 0]
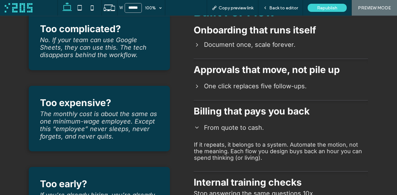
click at [195, 127] on icon at bounding box center [197, 128] width 6 height 6
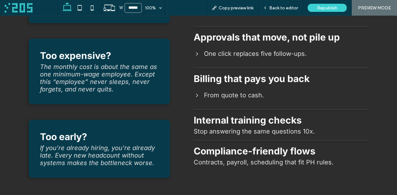
scroll to position [264, 0]
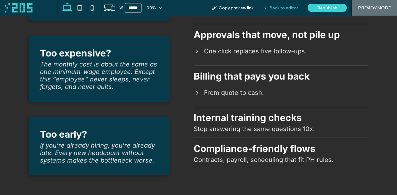
click at [271, 9] on span "Back to editor" at bounding box center [283, 7] width 29 height 5
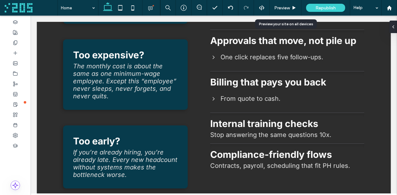
scroll to position [267, 0]
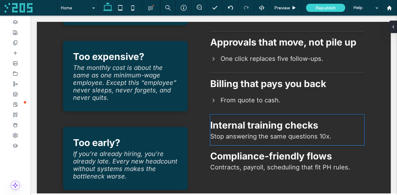
click at [266, 121] on span "Internal training checks" at bounding box center [264, 125] width 108 height 11
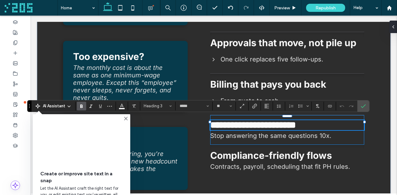
type input "**"
click at [303, 153] on span "Compliance-friendly flows" at bounding box center [271, 155] width 122 height 11
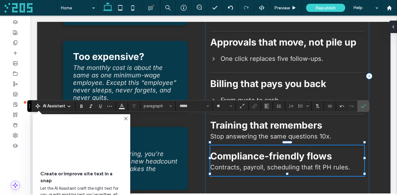
click at [303, 153] on span "Compliance-friendly flows" at bounding box center [271, 156] width 122 height 11
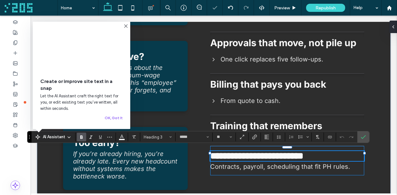
type input "**"
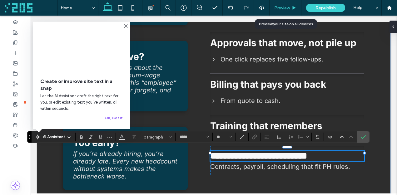
click at [293, 7] on icon at bounding box center [294, 8] width 5 height 5
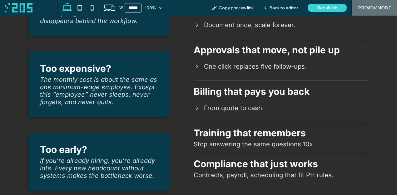
scroll to position [248, 0]
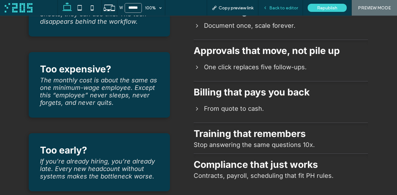
click at [288, 10] on div "Back to editor" at bounding box center [280, 8] width 45 height 16
click at [281, 7] on span "Back to editor" at bounding box center [283, 7] width 29 height 5
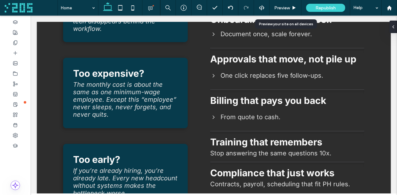
scroll to position [250, 0]
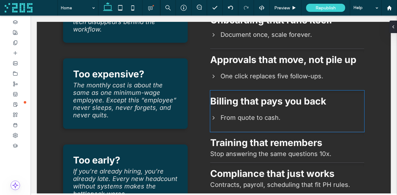
click at [268, 114] on span "From quote to cash." at bounding box center [292, 118] width 143 height 8
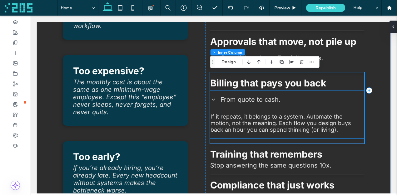
scroll to position [254, 0]
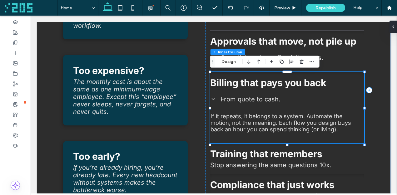
click at [283, 102] on span "From quote to cash." at bounding box center [292, 100] width 143 height 8
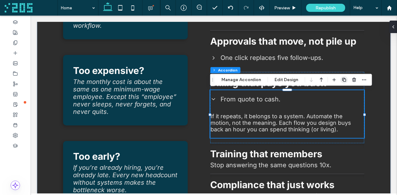
click at [343, 79] on use "button" at bounding box center [345, 80] width 4 height 4
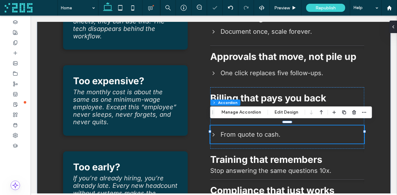
scroll to position [243, 0]
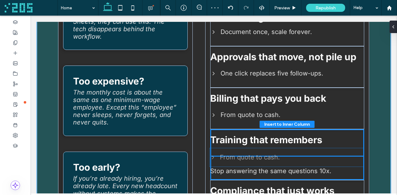
drag, startPoint x: 289, startPoint y: 132, endPoint x: 288, endPoint y: 158, distance: 25.6
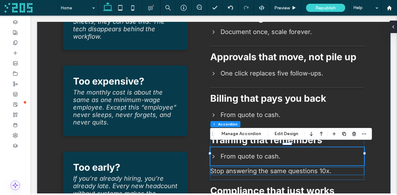
click at [324, 168] on span "Stop answering the same questions 10x." at bounding box center [270, 172] width 121 height 8
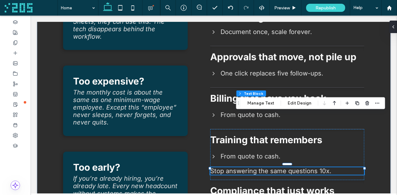
drag, startPoint x: 212, startPoint y: 157, endPoint x: 245, endPoint y: 88, distance: 76.6
click at [241, 98] on div "Drag" at bounding box center [239, 103] width 4 height 11
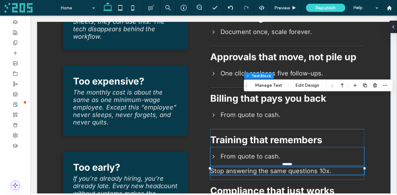
click at [231, 154] on span "From quote to cash." at bounding box center [292, 157] width 143 height 8
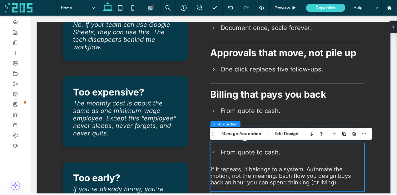
scroll to position [257, 0]
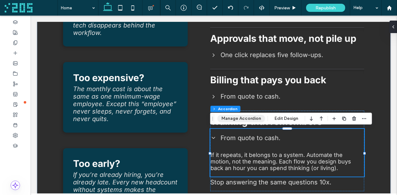
click at [244, 118] on button "Manage Accordion" at bounding box center [242, 119] width 48 height 8
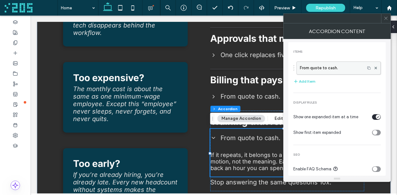
click at [319, 67] on label "From quote to cash." at bounding box center [331, 68] width 62 height 13
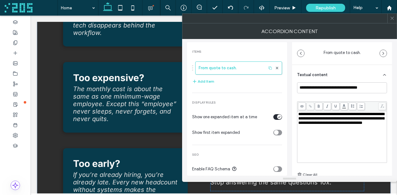
type input "**********"
click at [323, 125] on span "**********" at bounding box center [341, 118] width 86 height 13
drag, startPoint x: 339, startPoint y: 120, endPoint x: 329, endPoint y: 120, distance: 10.3
click at [329, 120] on span "**********" at bounding box center [341, 118] width 86 height 13
click at [394, 17] on icon at bounding box center [392, 18] width 5 height 5
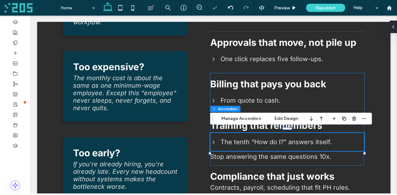
scroll to position [243, 0]
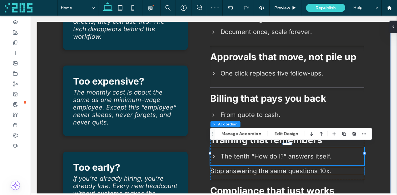
click at [303, 170] on span "Stop answering the same questions 10x." at bounding box center [270, 172] width 121 height 8
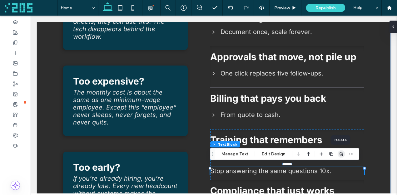
click at [342, 153] on use "button" at bounding box center [342, 154] width 4 height 4
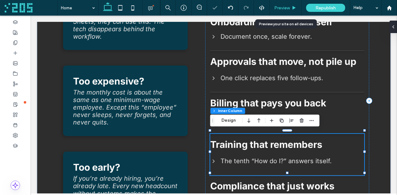
click at [288, 6] on span "Preview" at bounding box center [282, 7] width 16 height 5
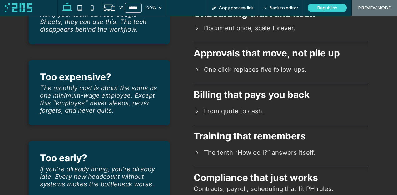
scroll to position [241, 0]
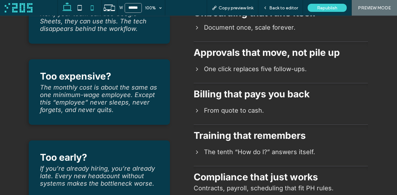
click at [91, 7] on use at bounding box center [92, 7] width 3 height 5
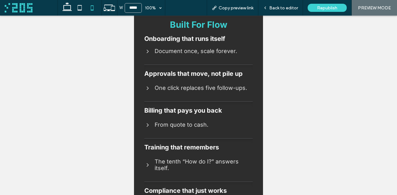
scroll to position [190, 0]
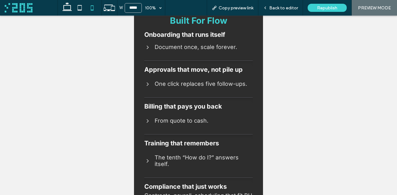
click at [146, 48] on icon at bounding box center [148, 47] width 6 height 6
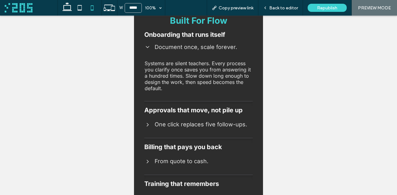
click at [167, 124] on span "One click replaces five follow-ups." at bounding box center [204, 124] width 98 height 7
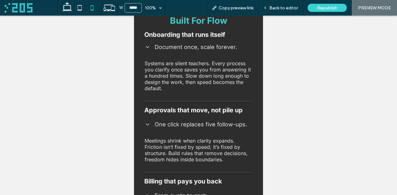
click at [146, 50] on icon at bounding box center [148, 47] width 6 height 6
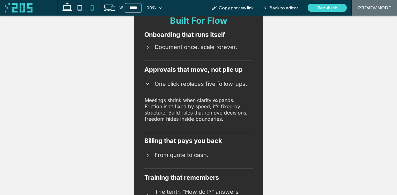
click at [148, 82] on div "One click replaces five follow-ups." at bounding box center [199, 84] width 108 height 17
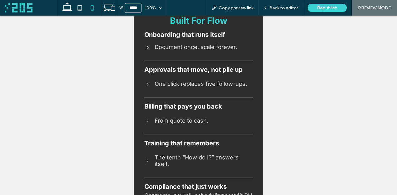
click at [151, 124] on icon at bounding box center [148, 121] width 6 height 6
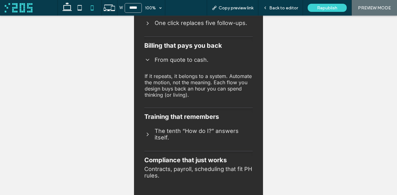
scroll to position [252, 0]
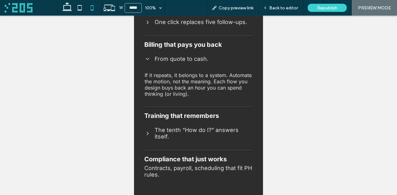
click at [148, 133] on icon at bounding box center [148, 133] width 6 height 6
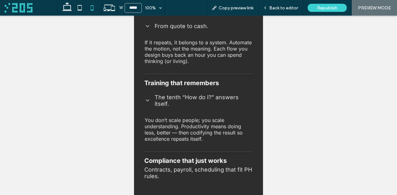
scroll to position [286, 0]
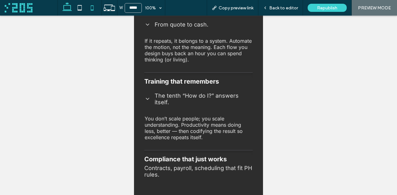
click at [65, 5] on use at bounding box center [67, 6] width 9 height 9
type input "******"
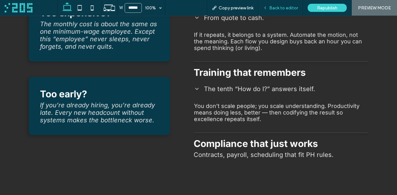
click at [279, 7] on span "Back to editor" at bounding box center [283, 7] width 29 height 5
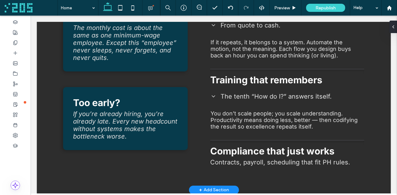
scroll to position [328, 0]
click at [277, 97] on span "The tenth “How do I?” answers itself." at bounding box center [292, 97] width 143 height 8
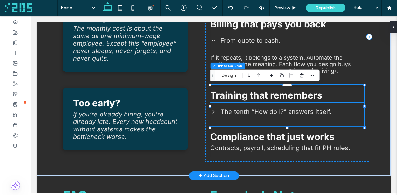
click at [280, 113] on span "The tenth “How do I?” answers itself." at bounding box center [292, 112] width 143 height 8
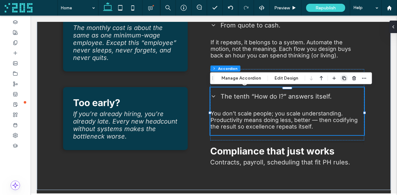
click at [342, 77] on icon "button" at bounding box center [344, 78] width 5 height 5
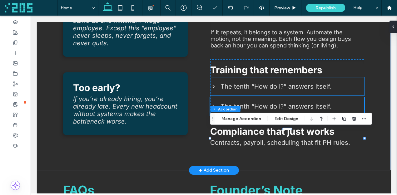
scroll to position [323, 0]
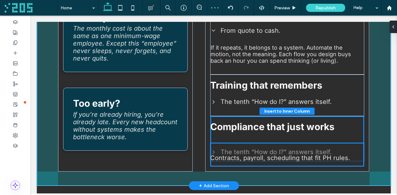
drag, startPoint x: 266, startPoint y: 124, endPoint x: 266, endPoint y: 153, distance: 29.1
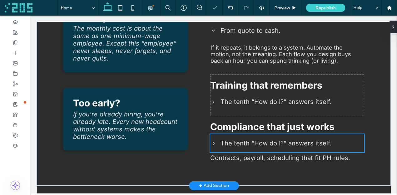
scroll to position [313, 0]
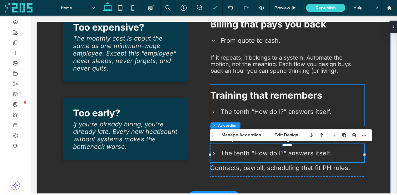
click at [278, 116] on span "The tenth “How do I?” answers itself." at bounding box center [292, 112] width 143 height 8
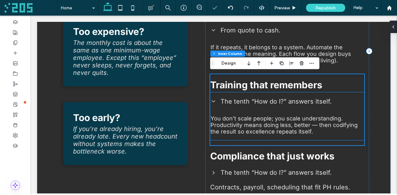
scroll to position [328, 0]
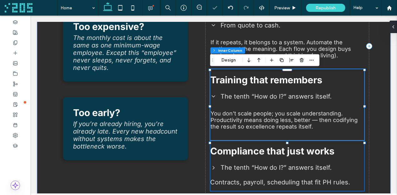
click at [301, 153] on span "Compliance that just works" at bounding box center [272, 151] width 124 height 11
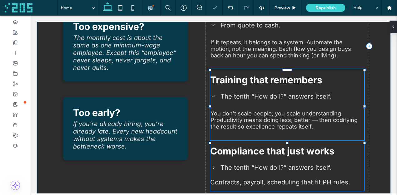
type input "*****"
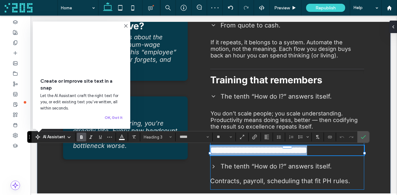
type input "**"
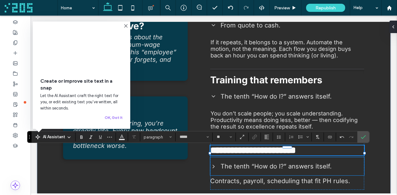
click at [254, 169] on span "The tenth “How do I?” answers itself." at bounding box center [292, 167] width 143 height 8
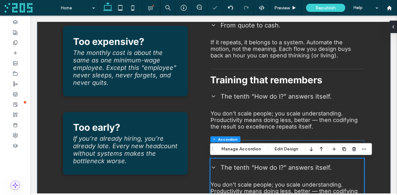
scroll to position [343, 0]
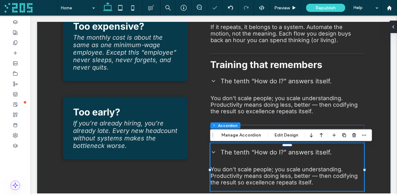
click at [254, 156] on span "The tenth “How do I?” answers itself." at bounding box center [292, 153] width 143 height 8
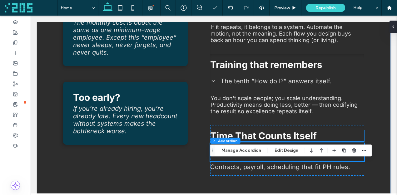
scroll to position [328, 0]
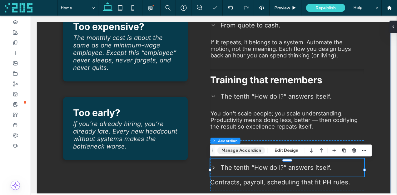
click at [242, 147] on button "Manage Accordion" at bounding box center [242, 151] width 48 height 8
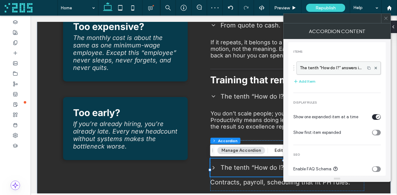
click at [311, 69] on label "The tenth “How do I?” answers itself." at bounding box center [331, 68] width 62 height 13
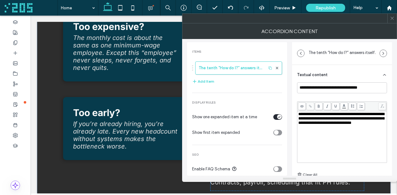
click at [326, 119] on span "**********" at bounding box center [341, 118] width 86 height 13
click at [331, 86] on input "**********" at bounding box center [342, 88] width 90 height 11
paste input "**********"
type input "**********"
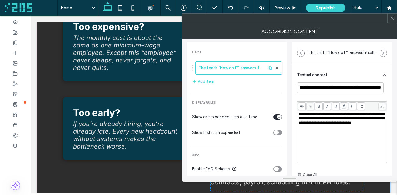
scroll to position [0, 0]
click at [391, 15] on span at bounding box center [392, 18] width 5 height 9
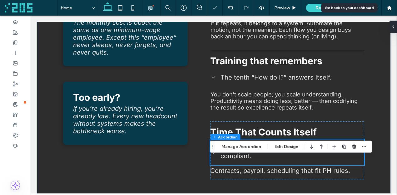
scroll to position [332, 0]
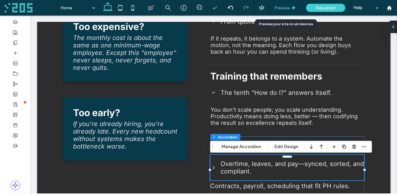
click at [291, 8] on div "Preview" at bounding box center [286, 7] width 32 height 5
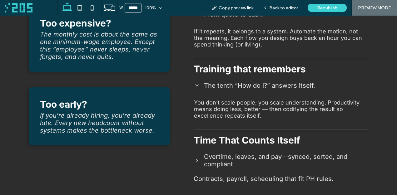
scroll to position [337, 0]
click at [283, 5] on div "Back to editor" at bounding box center [280, 8] width 45 height 16
click at [267, 159] on span "Overtime, leaves, and pay—synced, sorted, and compliant." at bounding box center [285, 160] width 163 height 15
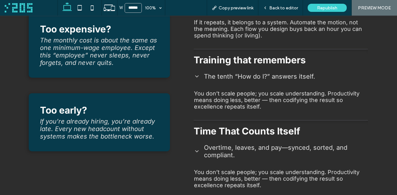
click at [267, 159] on span "Overtime, leaves, and pay—synced, sorted, and compliant." at bounding box center [285, 151] width 163 height 15
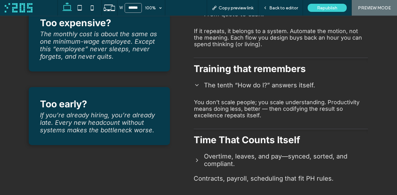
click at [267, 159] on span "Overtime, leaves, and pay—synced, sorted, and compliant." at bounding box center [285, 160] width 163 height 15
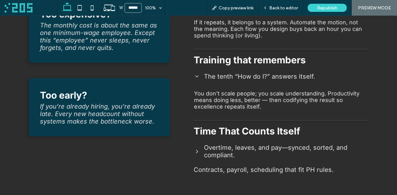
click at [267, 159] on span "Overtime, leaves, and pay—synced, sorted, and compliant." at bounding box center [285, 151] width 163 height 15
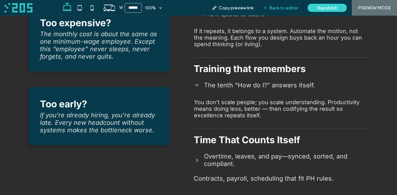
click at [278, 11] on div "Back to editor" at bounding box center [280, 8] width 45 height 16
click at [277, 8] on span "Back to editor" at bounding box center [283, 7] width 29 height 5
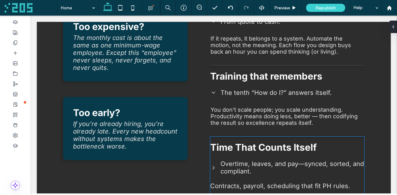
click at [262, 162] on div "Overtime, leaves, and pay—synced, sorted, and compliant." at bounding box center [287, 167] width 153 height 25
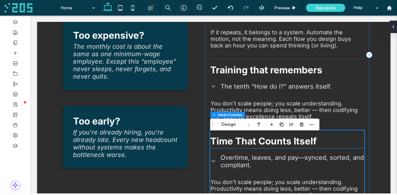
click at [262, 162] on span "Overtime, leaves, and pay—synced, sorted, and compliant." at bounding box center [292, 161] width 143 height 15
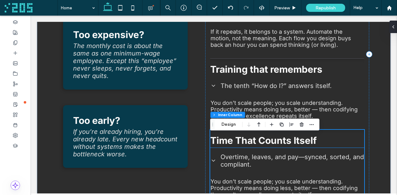
scroll to position [347, 0]
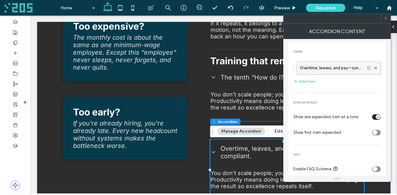
click at [316, 68] on label "Overtime, leaves, and pay—synced, sorted, and compliant." at bounding box center [331, 68] width 62 height 13
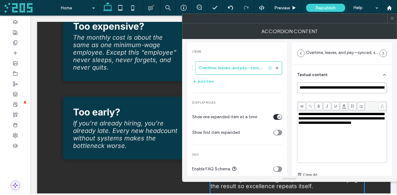
drag, startPoint x: 317, startPoint y: 88, endPoint x: 296, endPoint y: 88, distance: 21.3
click at [296, 88] on div "**********" at bounding box center [342, 142] width 100 height 155
drag, startPoint x: 319, startPoint y: 88, endPoint x: 308, endPoint y: 88, distance: 11.6
click at [308, 88] on input "**********" at bounding box center [342, 88] width 90 height 11
type input "**********"
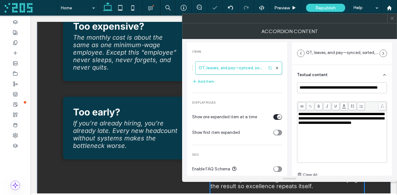
click at [392, 18] on use at bounding box center [392, 18] width 3 height 3
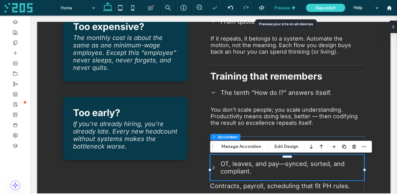
click at [286, 7] on span "Preview" at bounding box center [282, 7] width 16 height 5
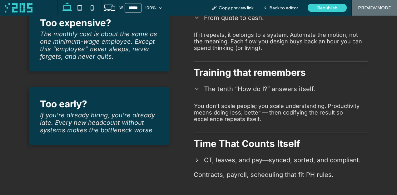
scroll to position [333, 0]
click at [286, 7] on span "Back to editor" at bounding box center [283, 7] width 29 height 5
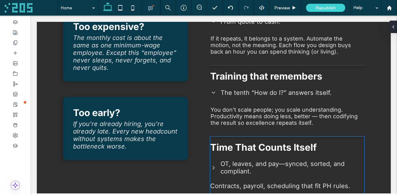
click at [302, 171] on span "OT, leaves, and pay—synced, sorted, and compliant." at bounding box center [292, 167] width 143 height 15
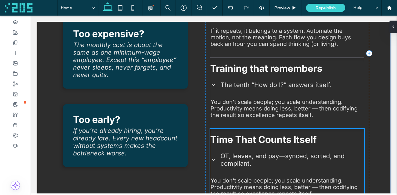
click at [302, 171] on div "OT, leaves, and pay—synced, sorted, and compliant." at bounding box center [287, 160] width 153 height 25
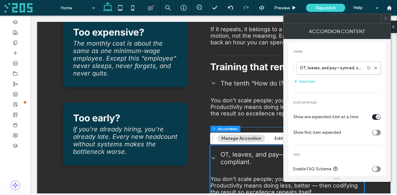
scroll to position [347, 0]
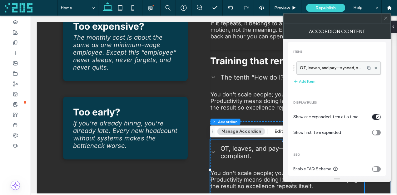
click at [333, 70] on label "OT, leaves, and pay—synced, sorted, and compliant." at bounding box center [331, 68] width 62 height 13
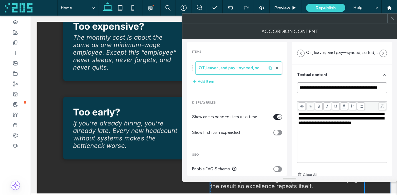
click at [336, 88] on input "**********" at bounding box center [342, 88] width 90 height 11
drag, startPoint x: 376, startPoint y: 87, endPoint x: 368, endPoint y: 88, distance: 7.5
click at [368, 88] on input "**********" at bounding box center [342, 88] width 90 height 11
type input "**********"
click at [393, 19] on icon at bounding box center [392, 18] width 5 height 5
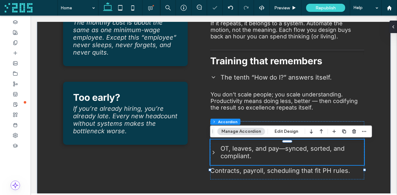
scroll to position [332, 0]
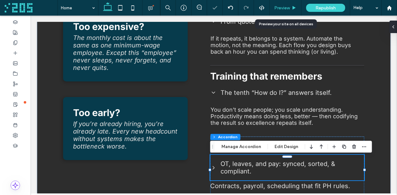
click at [289, 8] on span "Preview" at bounding box center [282, 7] width 16 height 5
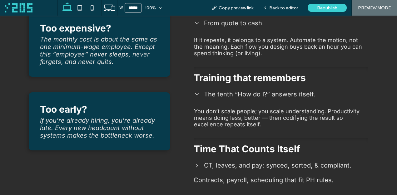
scroll to position [333, 0]
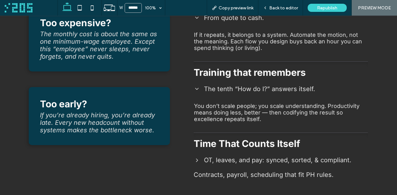
click at [289, 8] on span "Back to editor" at bounding box center [283, 7] width 29 height 5
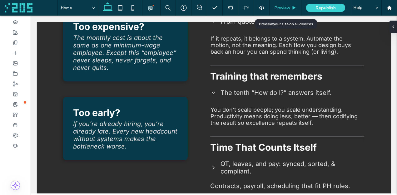
scroll to position [332, 0]
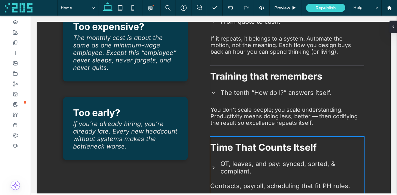
click at [248, 161] on div "OT, leaves, and pay: synced, sorted, & compliant." at bounding box center [287, 167] width 153 height 25
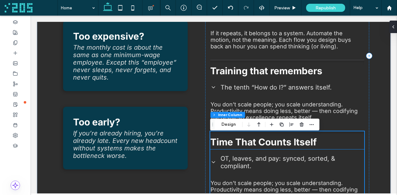
click at [248, 161] on span "OT, leaves, and pay: synced, sorted, & compliant." at bounding box center [292, 162] width 143 height 15
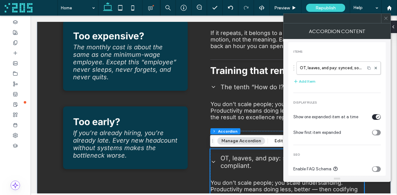
scroll to position [347, 0]
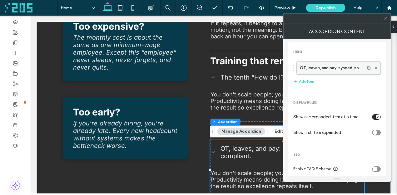
click at [308, 73] on label "OT, leaves, and pay: synced, sorted, & compliant." at bounding box center [331, 68] width 62 height 13
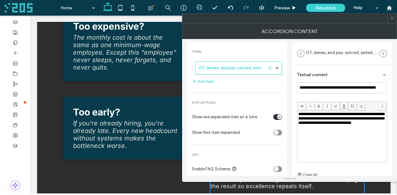
click at [314, 123] on span "**********" at bounding box center [341, 118] width 86 height 13
click at [358, 114] on span "**********" at bounding box center [341, 123] width 86 height 22
click at [321, 134] on span "**********" at bounding box center [341, 123] width 86 height 22
click at [393, 18] on icon at bounding box center [392, 18] width 5 height 5
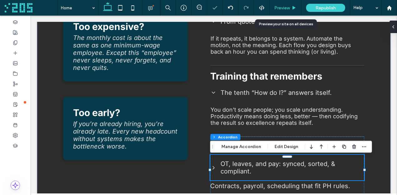
click at [283, 9] on span "Preview" at bounding box center [282, 7] width 16 height 5
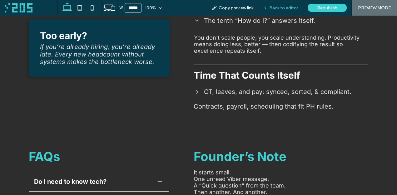
click at [280, 6] on span "Back to editor" at bounding box center [283, 7] width 29 height 5
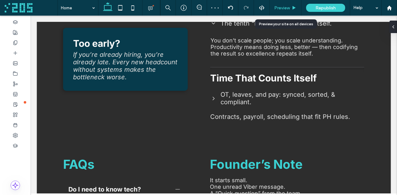
scroll to position [407, 0]
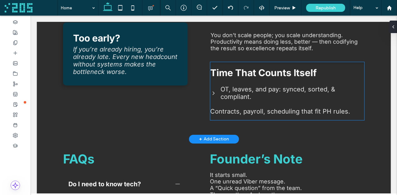
click at [270, 111] on span "Contracts, payroll, scheduling that fit PH rules." at bounding box center [280, 112] width 140 height 8
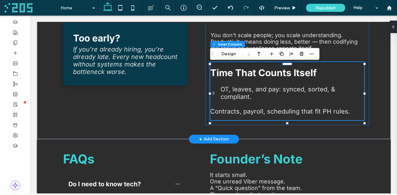
click at [270, 111] on span "Contracts, payroll, scheduling that fit PH rules." at bounding box center [280, 112] width 140 height 8
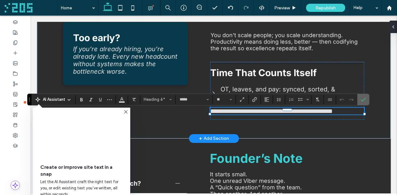
click at [361, 97] on span "Confirm" at bounding box center [362, 99] width 3 height 11
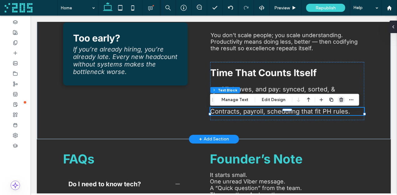
click at [340, 99] on icon "button" at bounding box center [341, 100] width 5 height 5
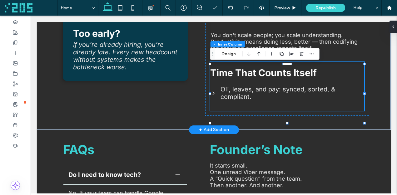
scroll to position [402, 0]
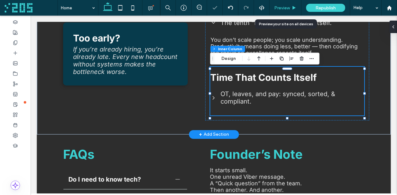
click at [288, 9] on span "Preview" at bounding box center [282, 7] width 16 height 5
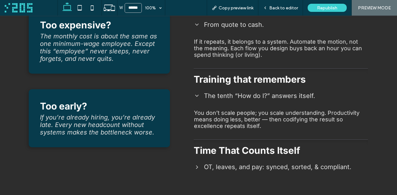
scroll to position [326, 0]
click at [199, 168] on icon at bounding box center [197, 167] width 6 height 6
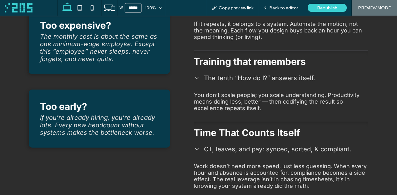
scroll to position [344, 0]
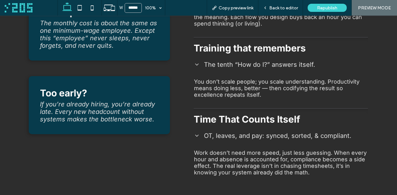
click at [197, 136] on icon at bounding box center [197, 136] width 6 height 6
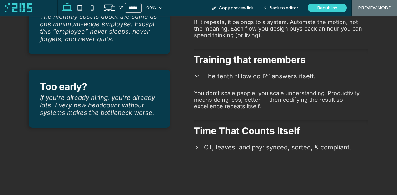
scroll to position [338, 0]
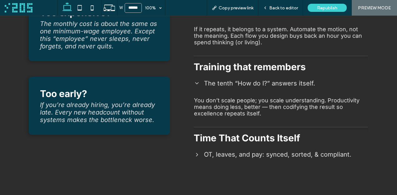
click at [195, 83] on icon at bounding box center [197, 83] width 6 height 6
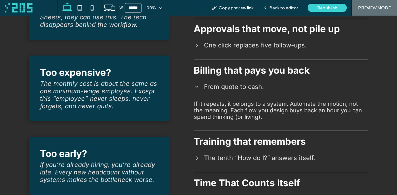
click at [196, 89] on icon at bounding box center [197, 87] width 6 height 6
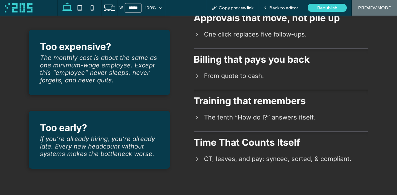
scroll to position [276, 0]
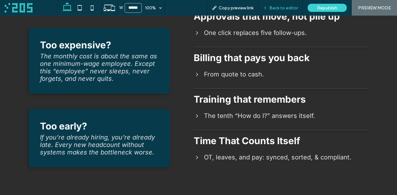
click at [277, 6] on span "Back to editor" at bounding box center [283, 7] width 29 height 5
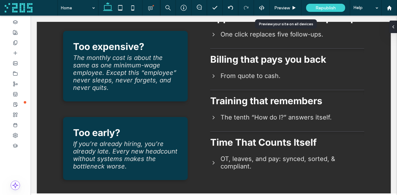
scroll to position [277, 0]
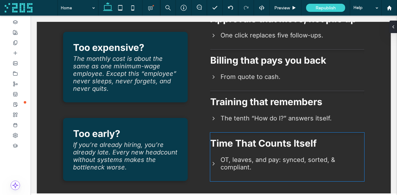
click at [238, 144] on span "Time That Counts Itself" at bounding box center [263, 143] width 107 height 11
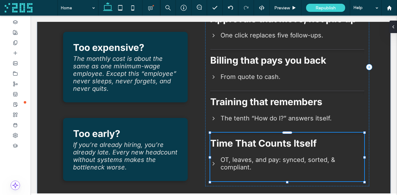
click at [238, 144] on span "Time That Counts Itself" at bounding box center [263, 143] width 107 height 11
type input "*****"
type input "**"
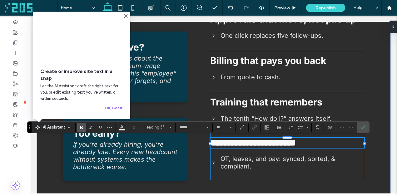
click at [241, 143] on span "**********" at bounding box center [253, 142] width 86 height 9
click at [258, 143] on span "**********" at bounding box center [253, 142] width 86 height 9
click at [292, 144] on span "**********" at bounding box center [253, 142] width 86 height 9
click at [292, 3] on div "Preview" at bounding box center [286, 8] width 32 height 16
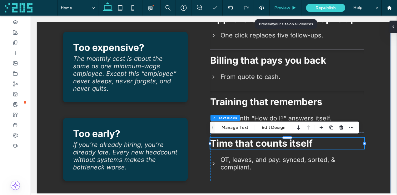
click at [292, 3] on div "Preview" at bounding box center [286, 8] width 32 height 16
click at [292, 5] on div "Preview" at bounding box center [286, 7] width 32 height 5
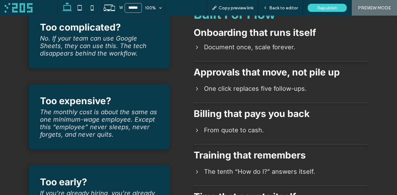
scroll to position [223, 0]
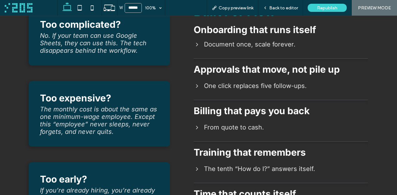
click at [202, 128] on div "From quote to cash." at bounding box center [280, 128] width 173 height 18
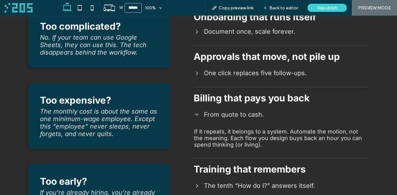
scroll to position [238, 0]
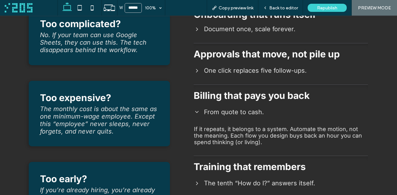
click at [201, 71] on div "One click replaces five follow-ups." at bounding box center [280, 71] width 173 height 18
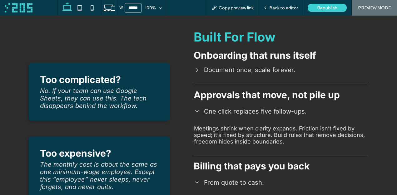
scroll to position [193, 0]
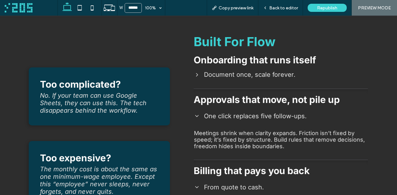
click at [201, 71] on div "Document once, scale forever." at bounding box center [280, 75] width 173 height 18
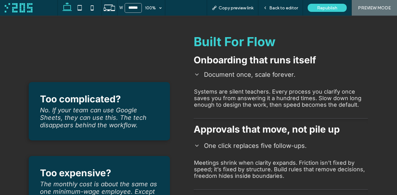
click at [197, 76] on icon at bounding box center [197, 75] width 6 height 6
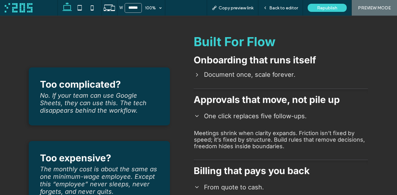
click at [199, 116] on icon at bounding box center [197, 116] width 6 height 6
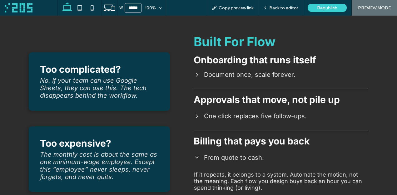
click at [196, 154] on div "From quote to cash." at bounding box center [280, 158] width 173 height 18
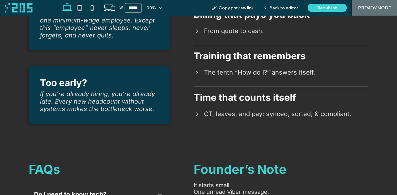
scroll to position [321, 0]
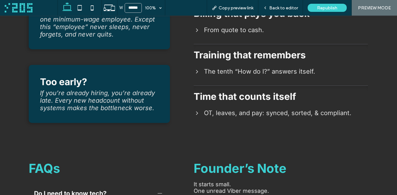
click at [196, 112] on icon at bounding box center [197, 113] width 6 height 6
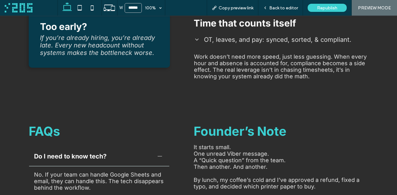
scroll to position [395, 0]
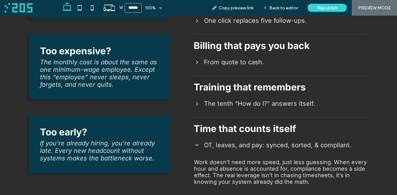
click at [196, 149] on div "OT, leaves, and pay: synced, sorted, & compliant." at bounding box center [280, 146] width 173 height 18
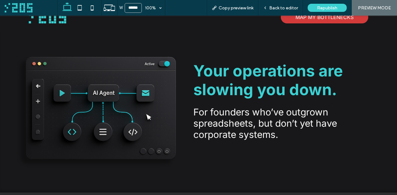
scroll to position [0, 0]
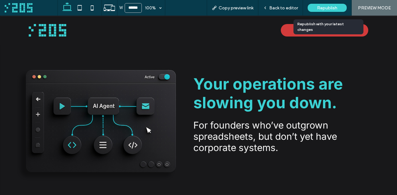
click at [329, 6] on span "Republish" at bounding box center [327, 7] width 20 height 5
click at [331, 8] on span "Republish" at bounding box center [327, 7] width 20 height 5
click at [321, 8] on span "Republish" at bounding box center [327, 7] width 20 height 5
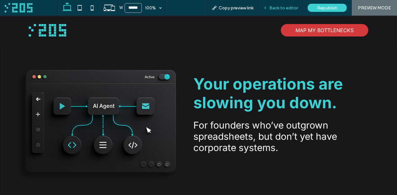
click at [267, 9] on icon at bounding box center [265, 8] width 4 height 4
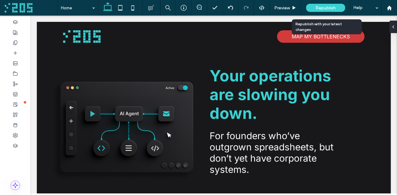
click at [329, 6] on span "Republish" at bounding box center [326, 7] width 20 height 5
click at [323, 8] on body ".wqwq-1{fill:#231f20;} .cls-1q, .cls-2q { fill-rule: evenodd; } .cls-2q { fill:…" at bounding box center [198, 97] width 397 height 195
